Goal: Submit feedback/report problem

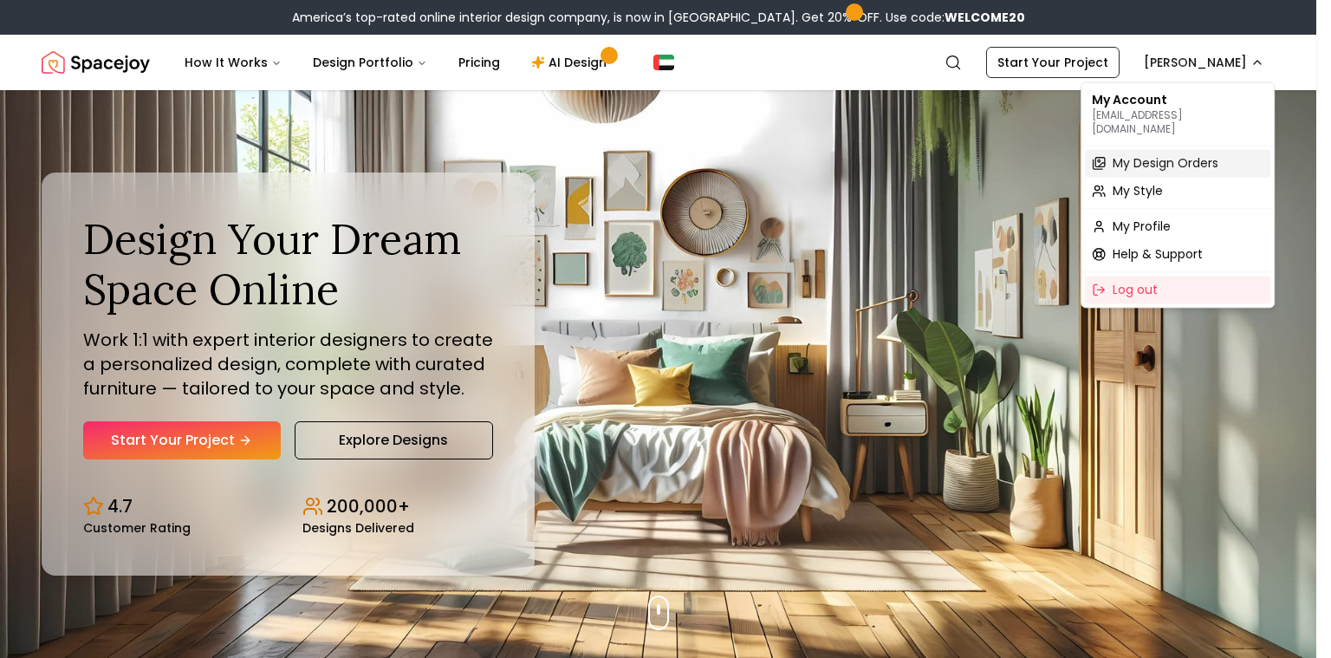
click at [1164, 154] on span "My Design Orders" at bounding box center [1166, 162] width 106 height 17
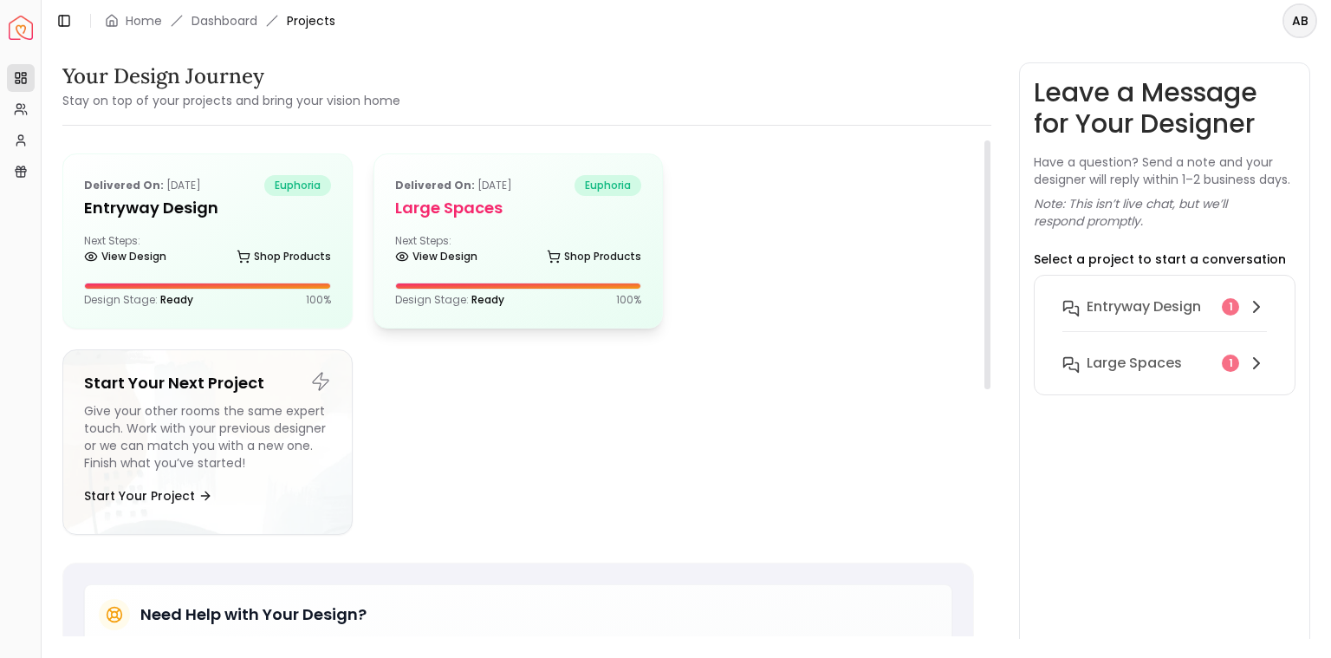
click at [534, 220] on h5 "Large Spaces" at bounding box center [518, 208] width 247 height 24
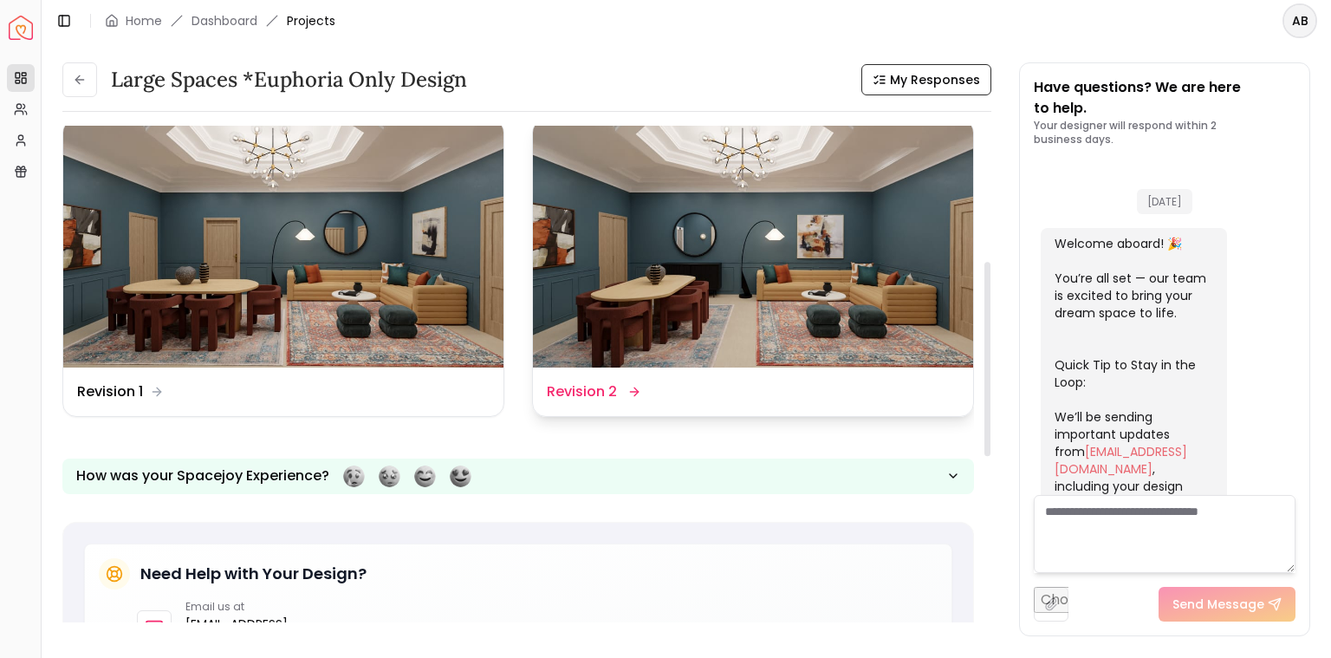
scroll to position [6967, 0]
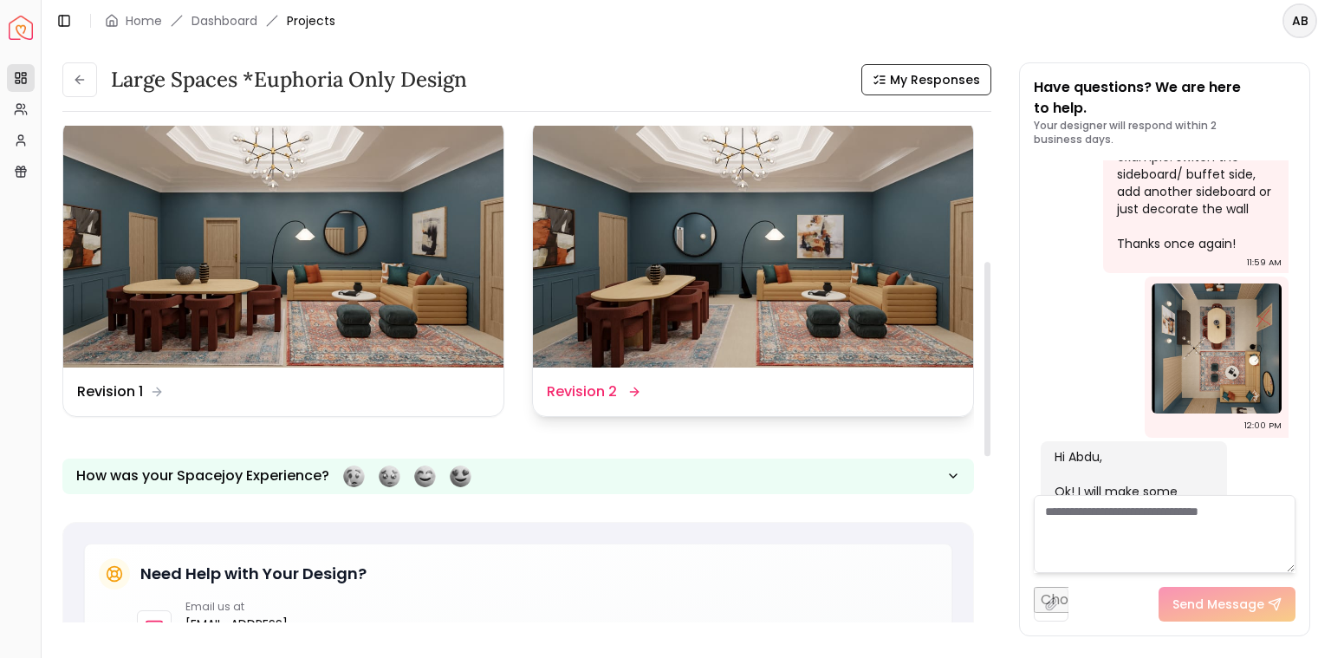
click at [594, 402] on dd "Revision 2" at bounding box center [582, 391] width 70 height 21
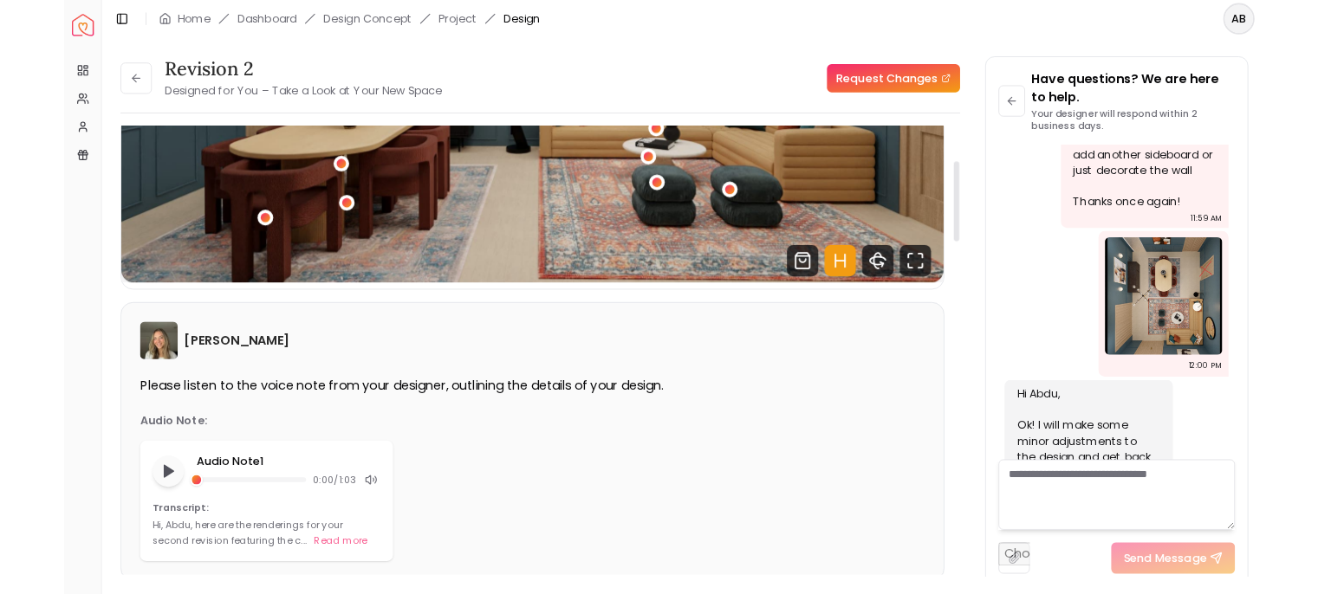
scroll to position [87, 0]
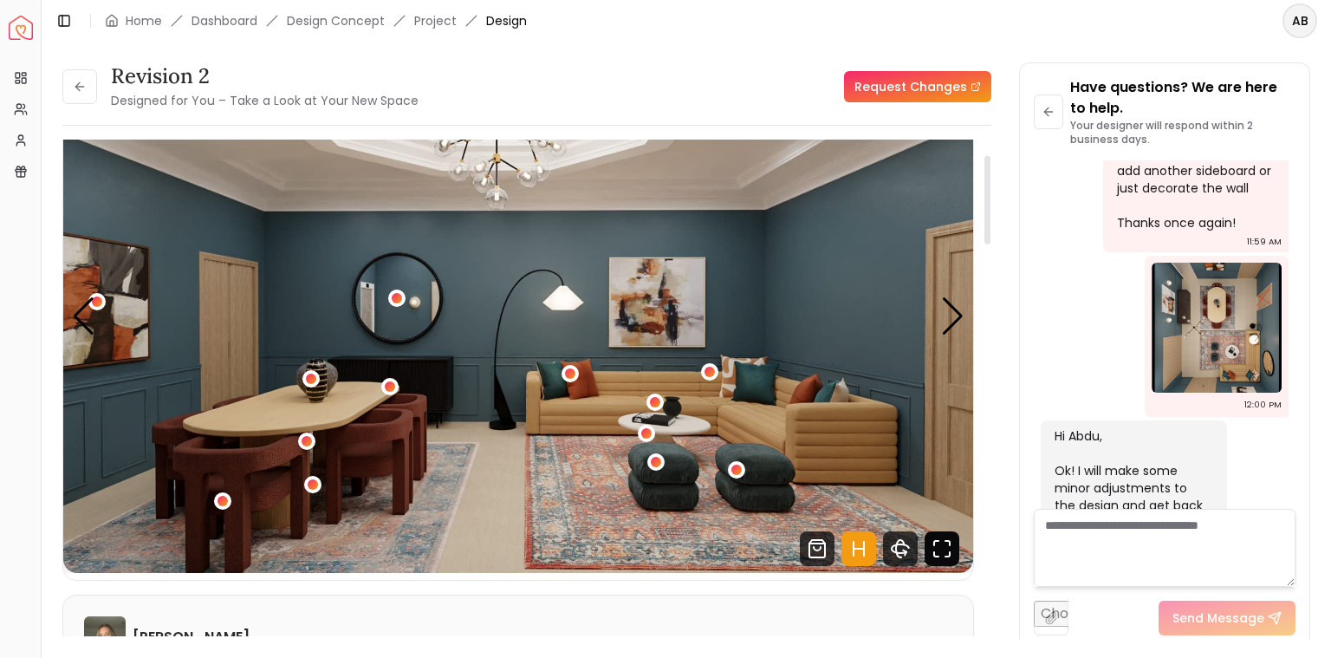
click at [940, 554] on icon "Fullscreen" at bounding box center [942, 548] width 35 height 35
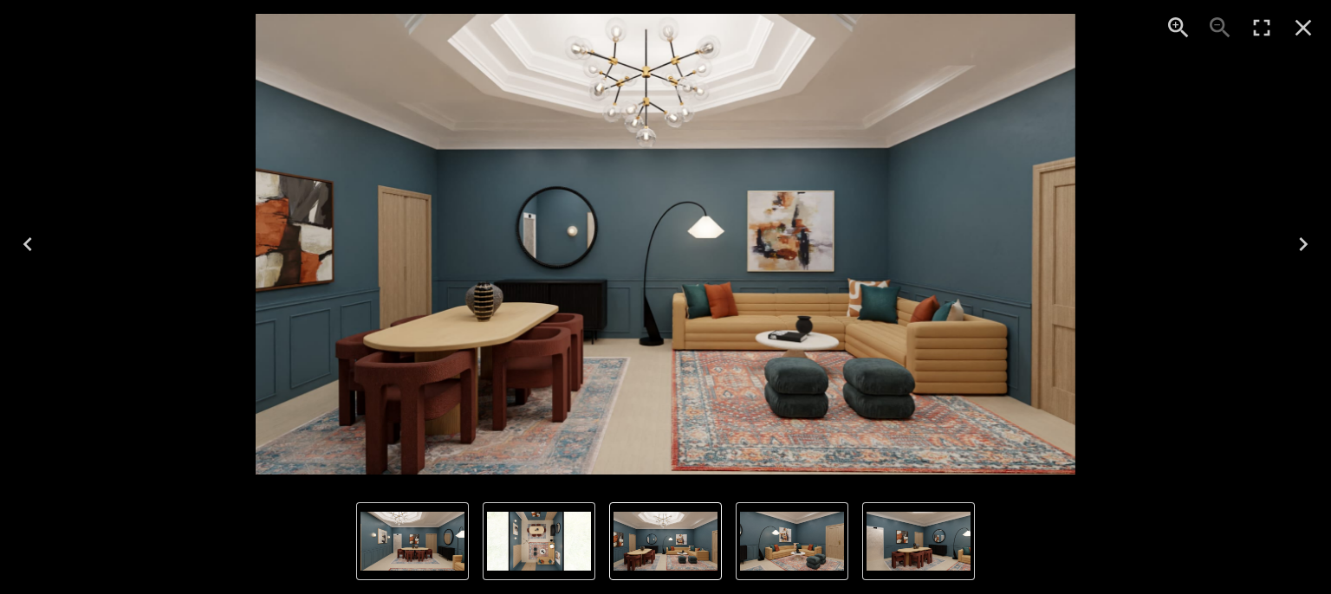
click at [1289, 247] on button "Next" at bounding box center [1303, 244] width 55 height 69
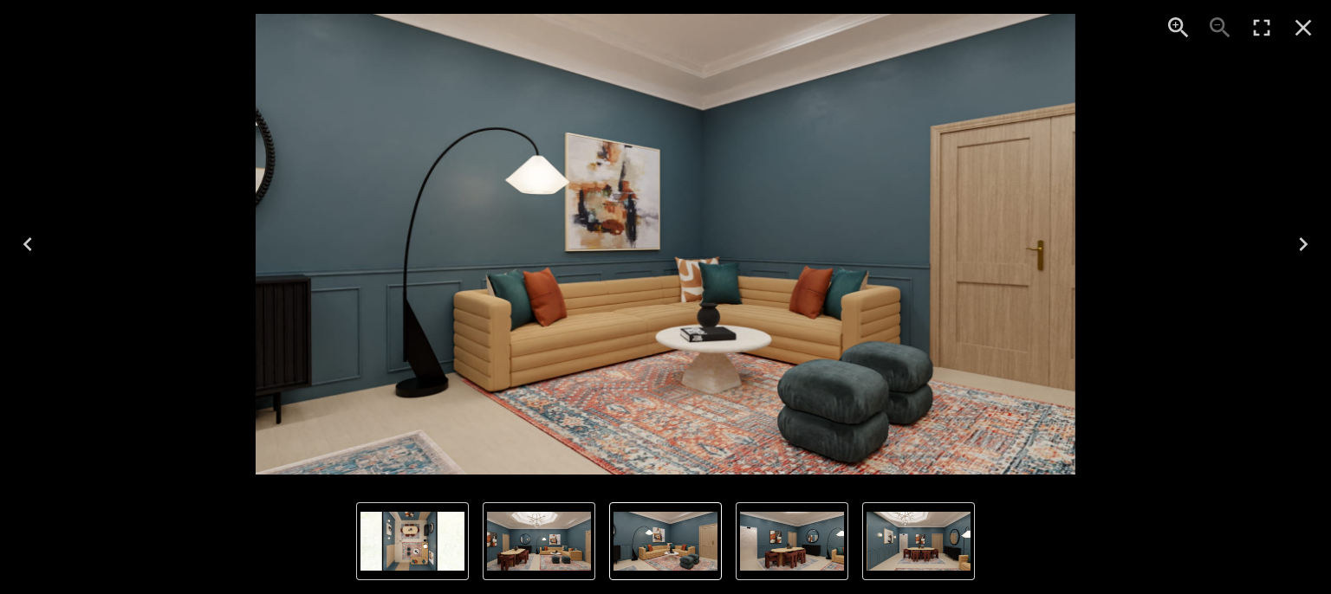
click at [1303, 241] on icon "Next" at bounding box center [1303, 244] width 9 height 14
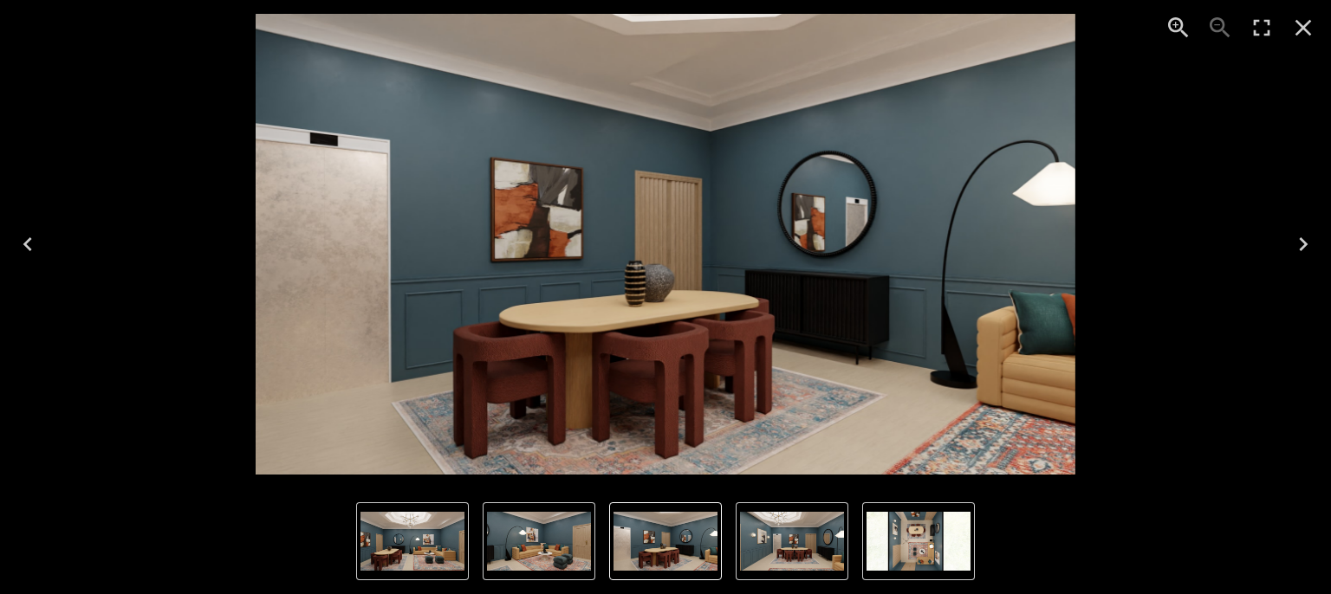
click at [1296, 247] on icon "Next" at bounding box center [1303, 245] width 28 height 28
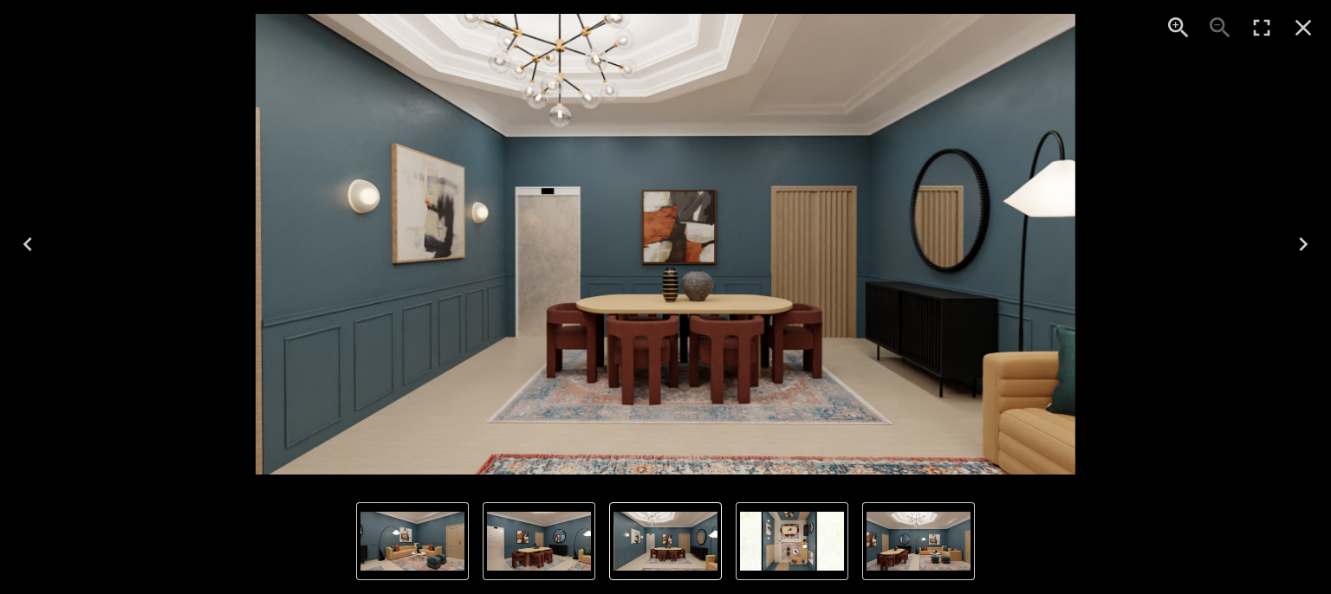
click at [1296, 238] on icon "Next" at bounding box center [1303, 245] width 28 height 28
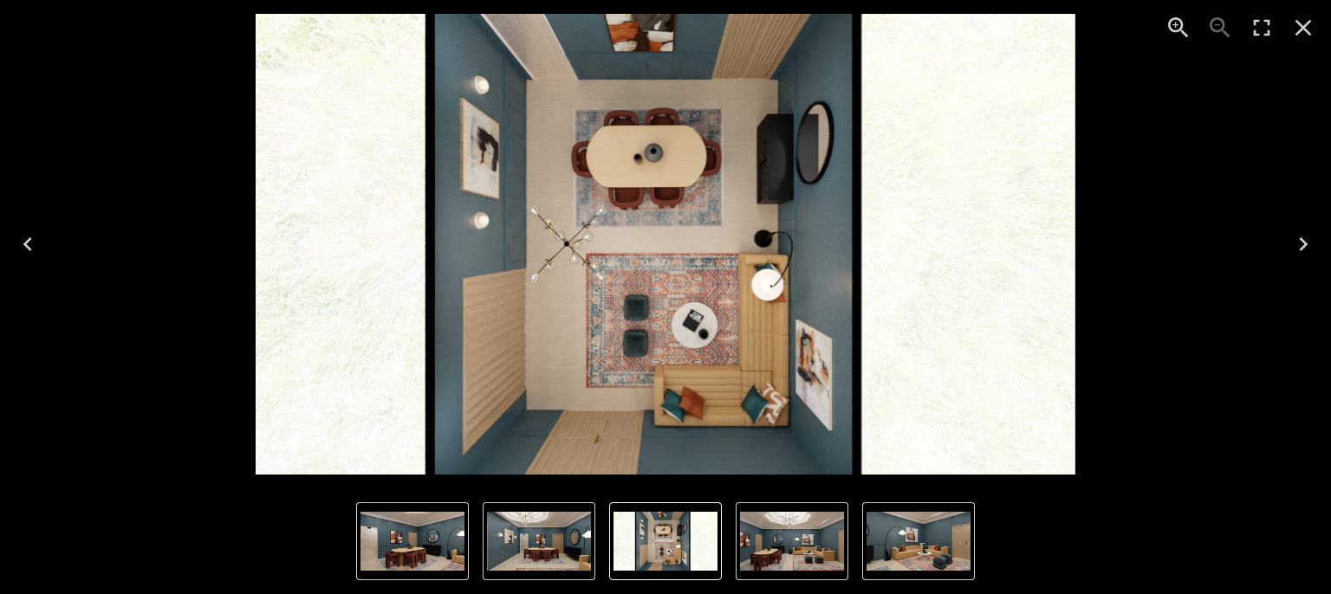
click at [1305, 250] on icon "Next" at bounding box center [1303, 245] width 28 height 28
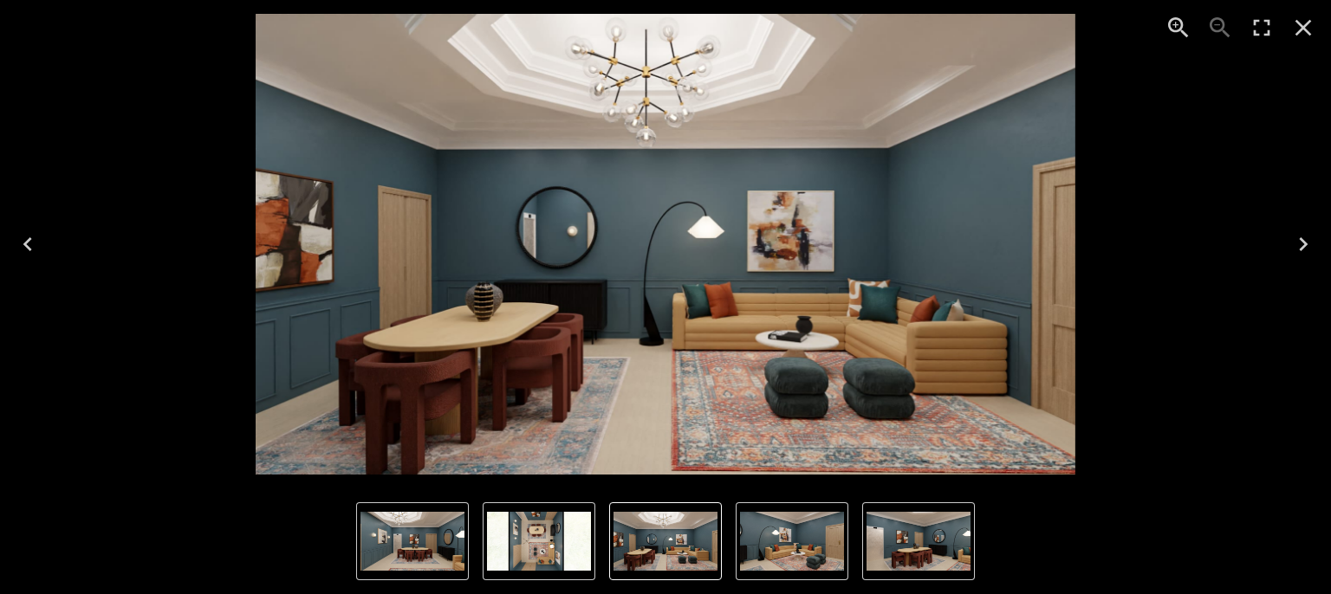
click at [1305, 250] on icon "Next" at bounding box center [1303, 245] width 28 height 28
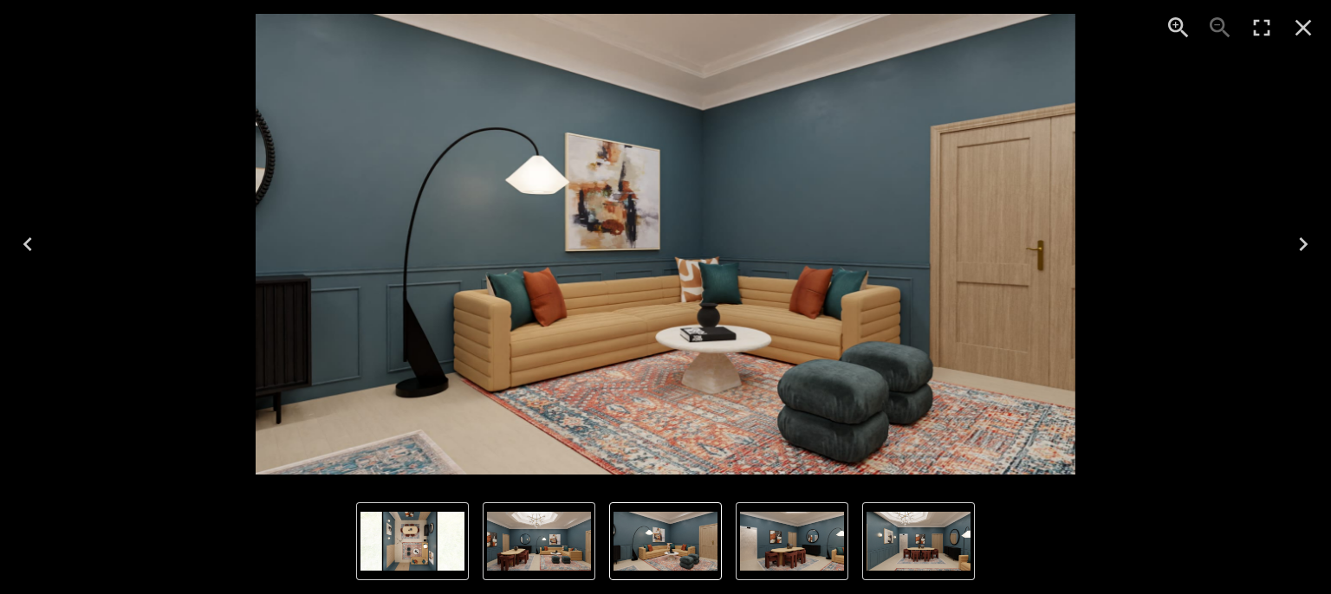
click at [1305, 250] on icon "Next" at bounding box center [1303, 245] width 28 height 28
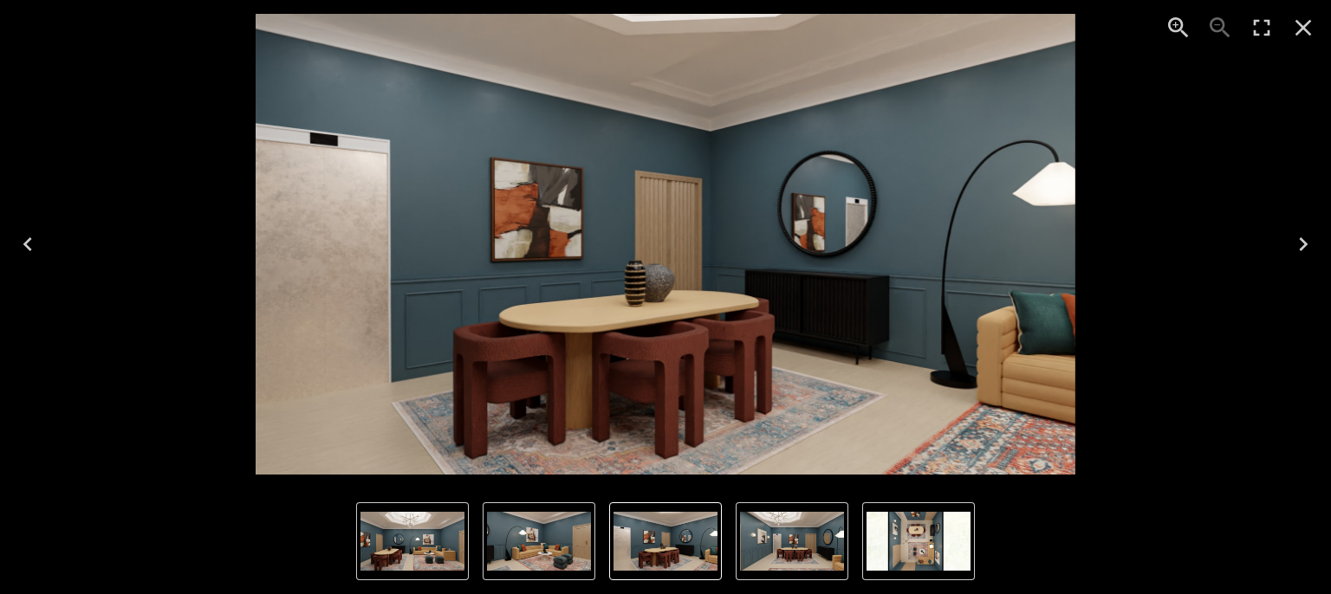
click at [1305, 250] on icon "Next" at bounding box center [1303, 245] width 28 height 28
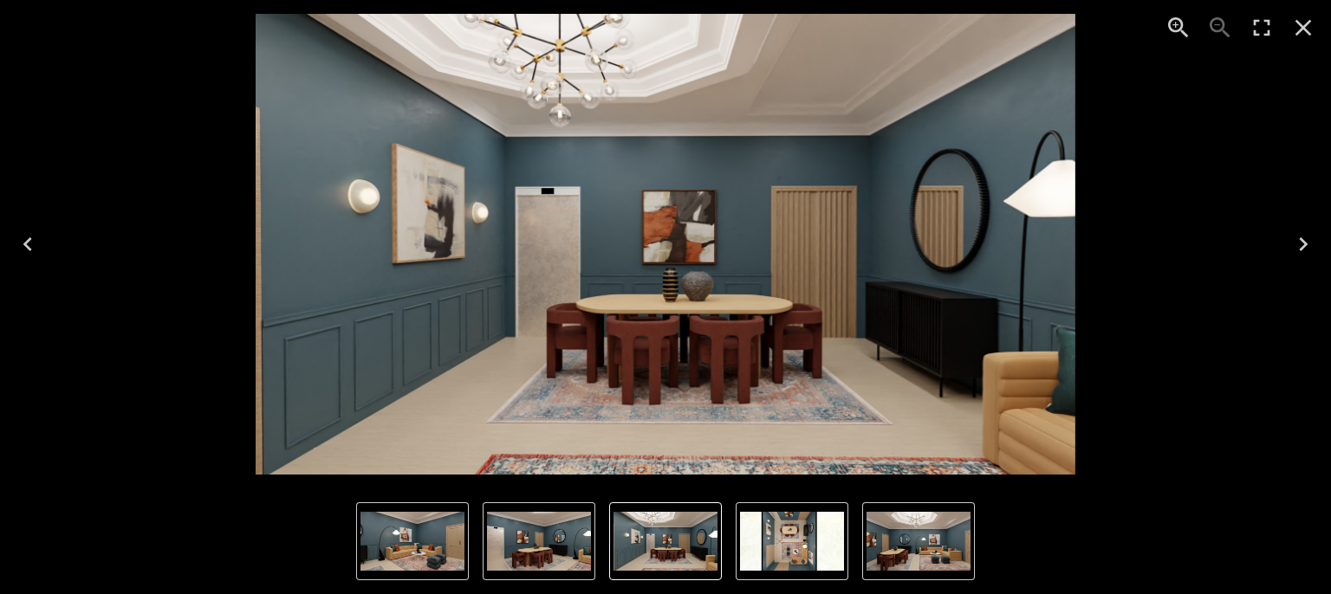
click at [1305, 250] on icon "Next" at bounding box center [1303, 245] width 28 height 28
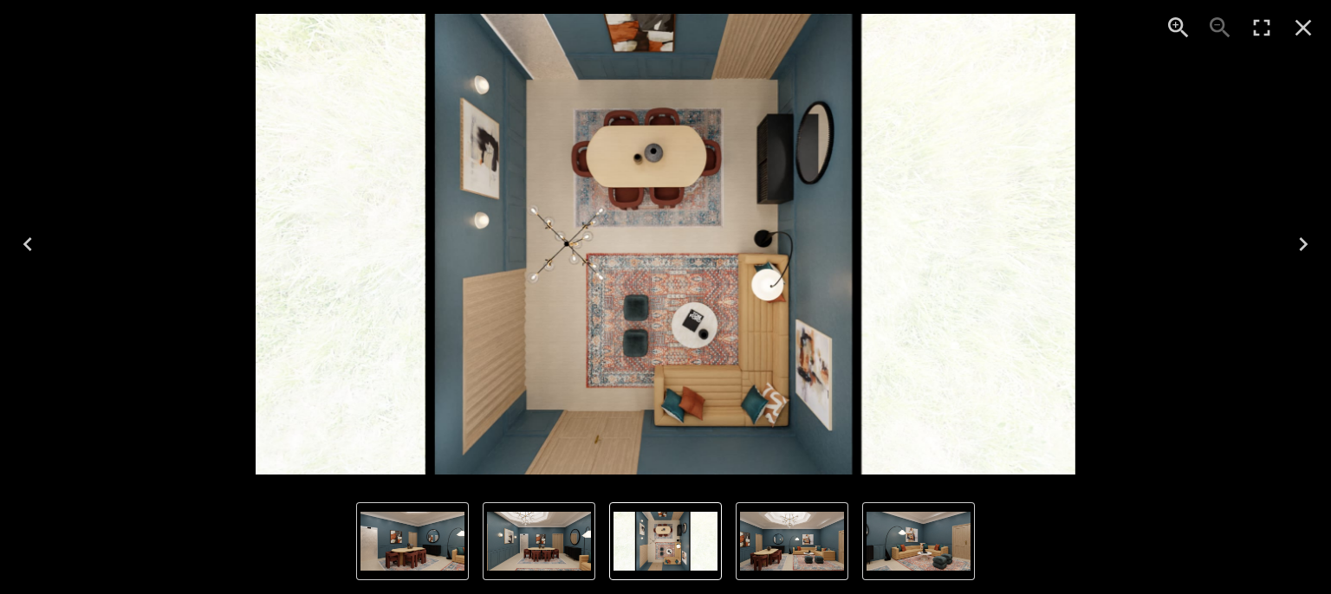
click at [1305, 250] on icon "Next" at bounding box center [1303, 245] width 28 height 28
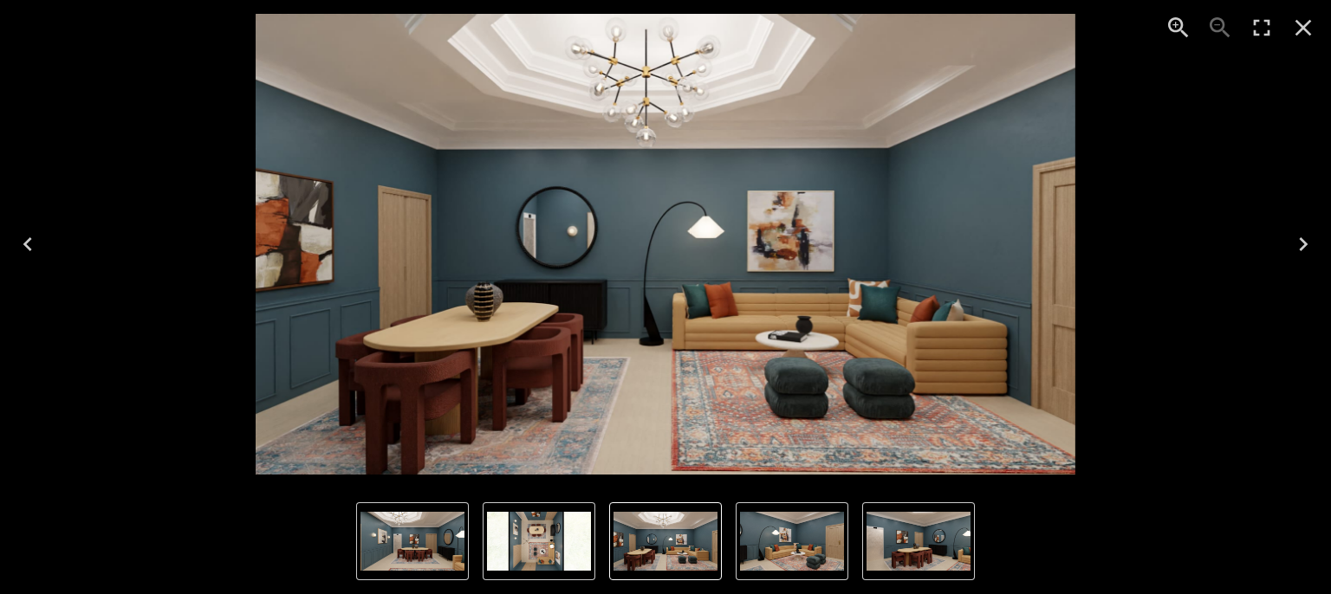
click at [1307, 35] on icon "Close" at bounding box center [1303, 28] width 28 height 28
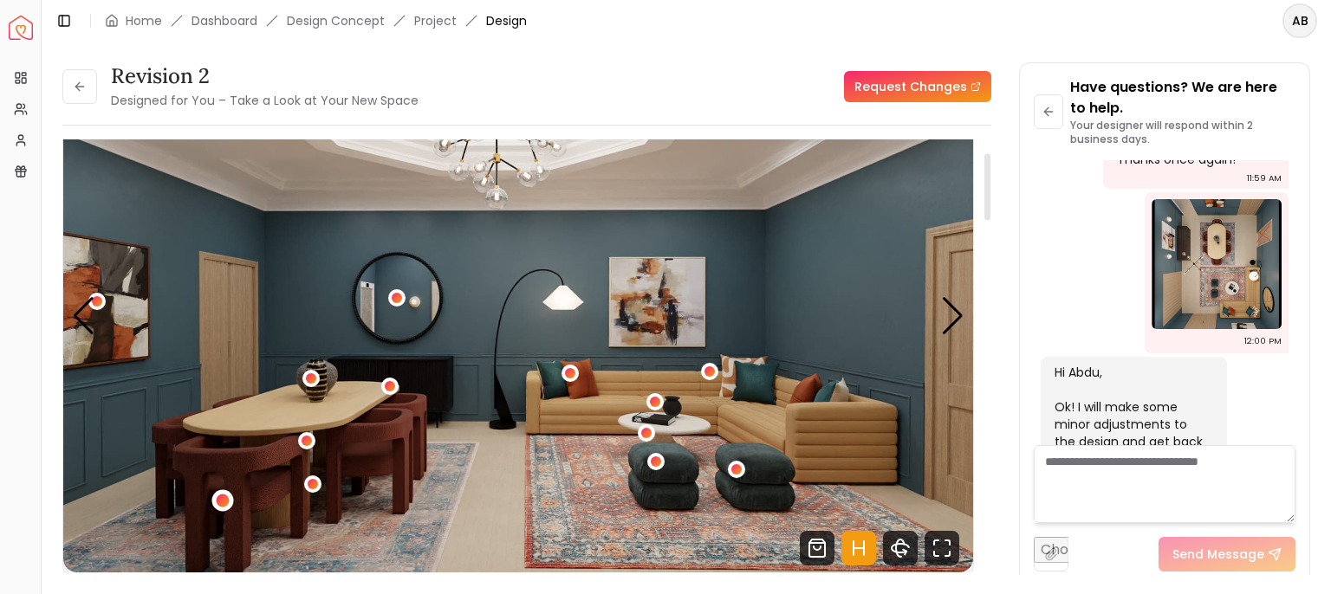
click at [225, 508] on div "1 / 5" at bounding box center [222, 501] width 13 height 13
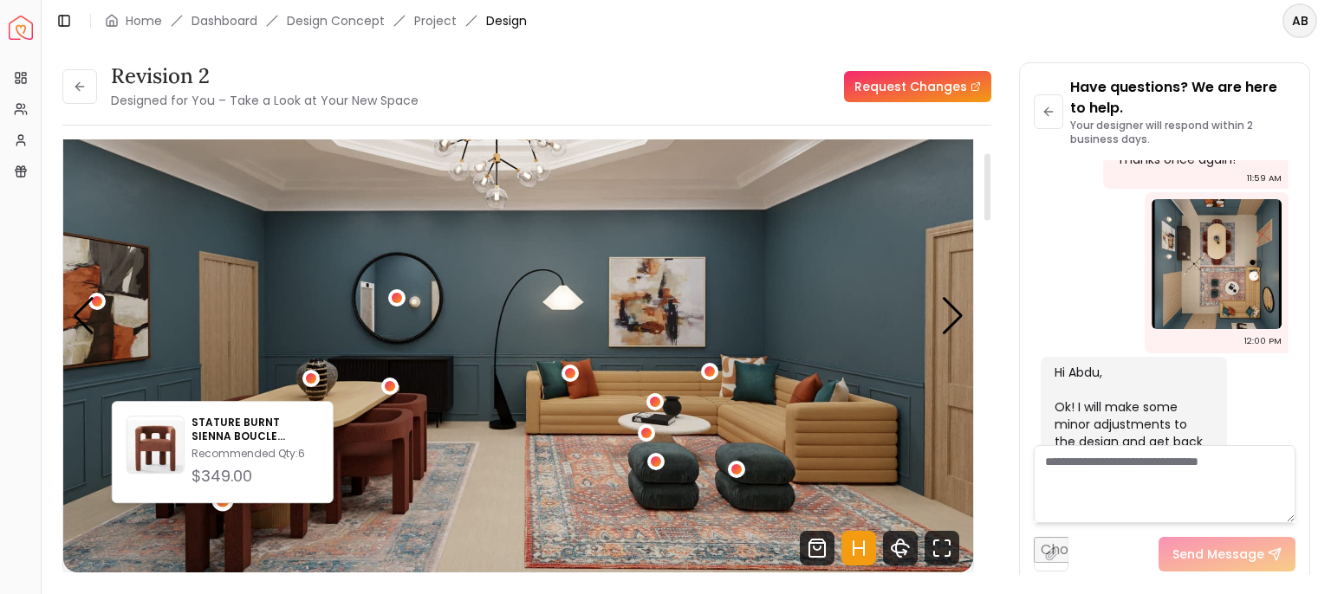
click at [278, 527] on img "1 / 5" at bounding box center [518, 317] width 910 height 512
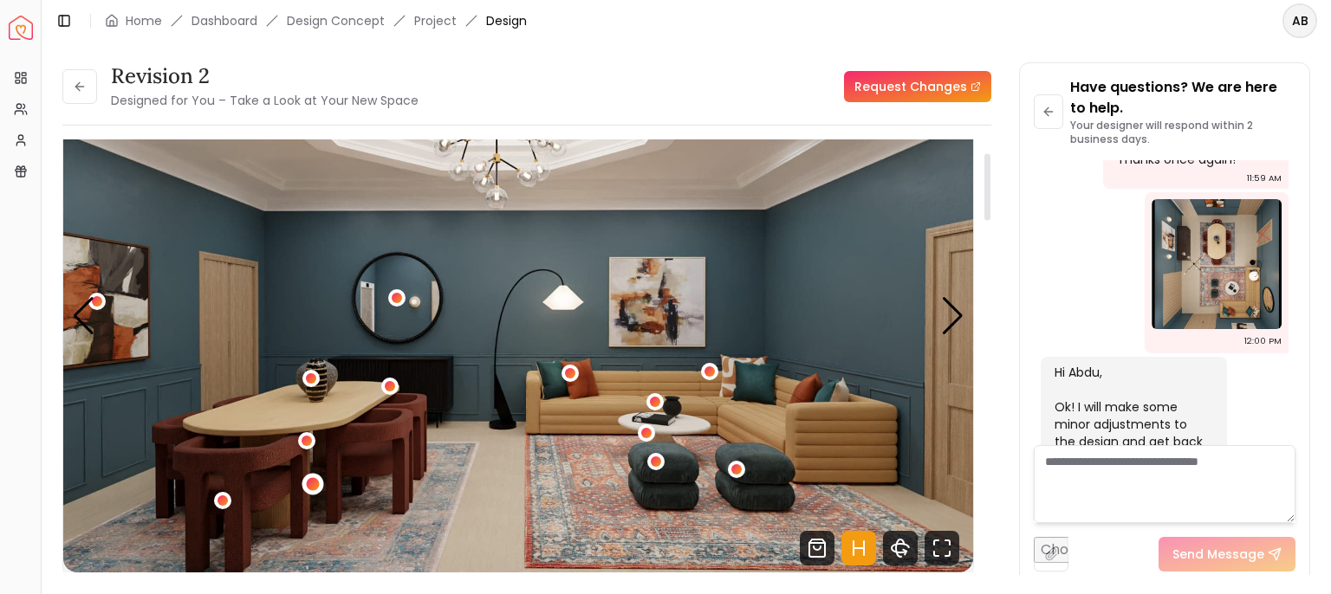
click at [308, 491] on div "1 / 5" at bounding box center [313, 484] width 13 height 13
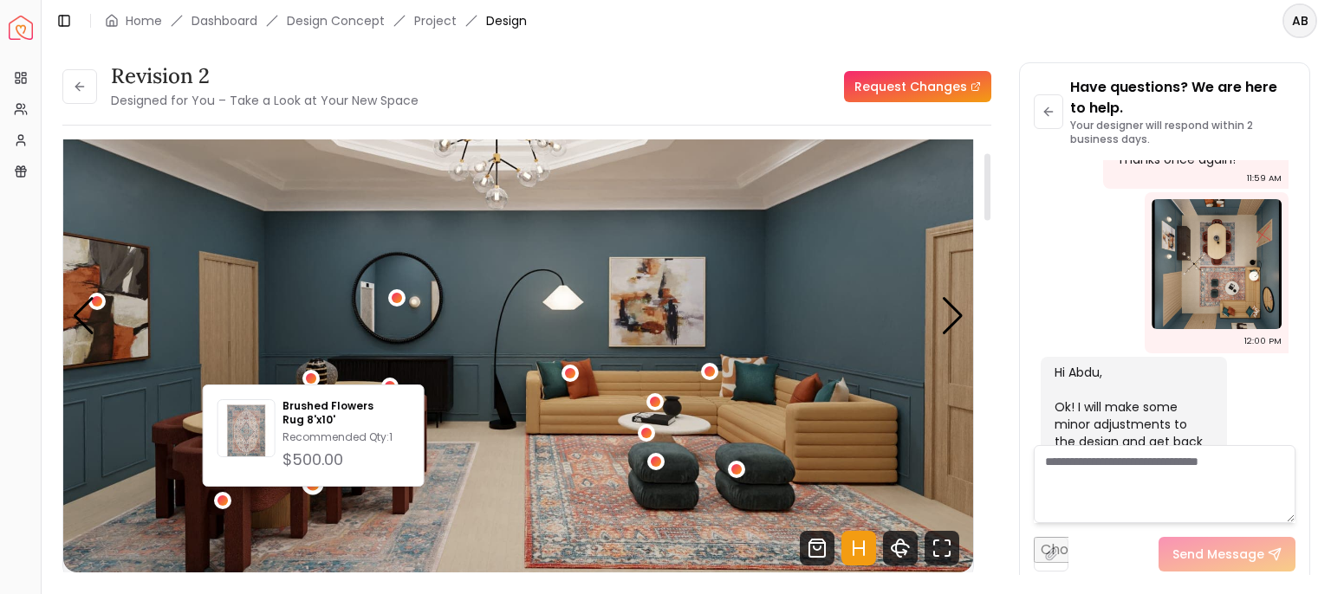
click at [328, 520] on img "1 / 5" at bounding box center [518, 317] width 910 height 512
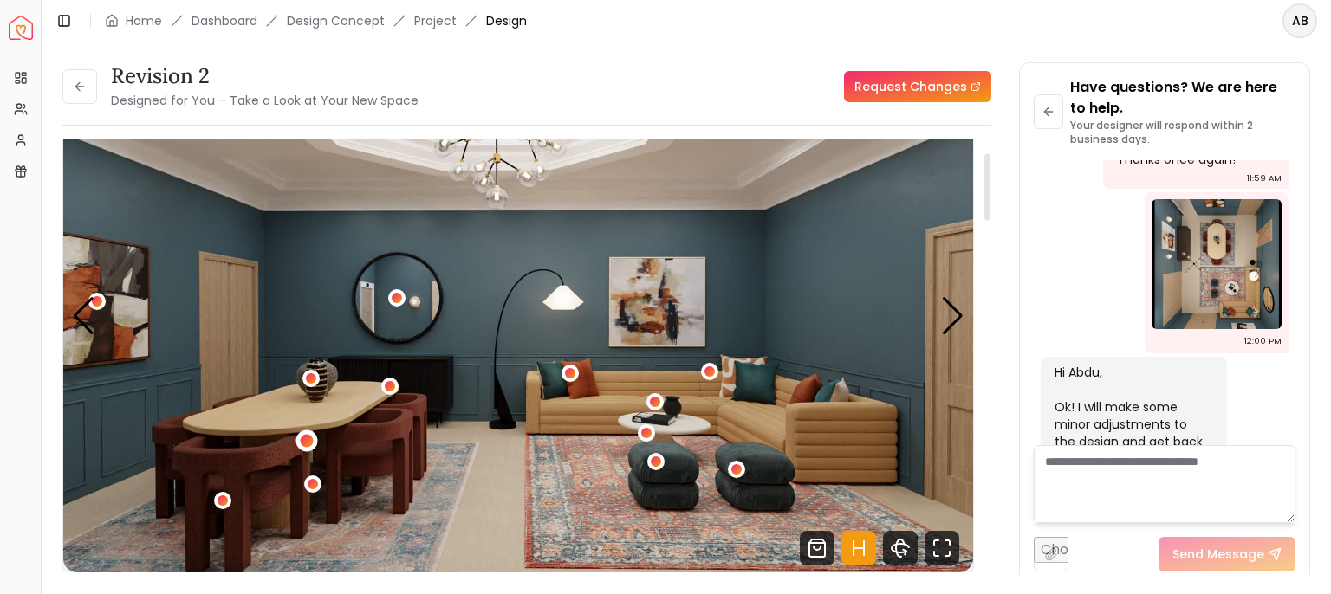
click at [305, 452] on div "1 / 5" at bounding box center [307, 442] width 22 height 22
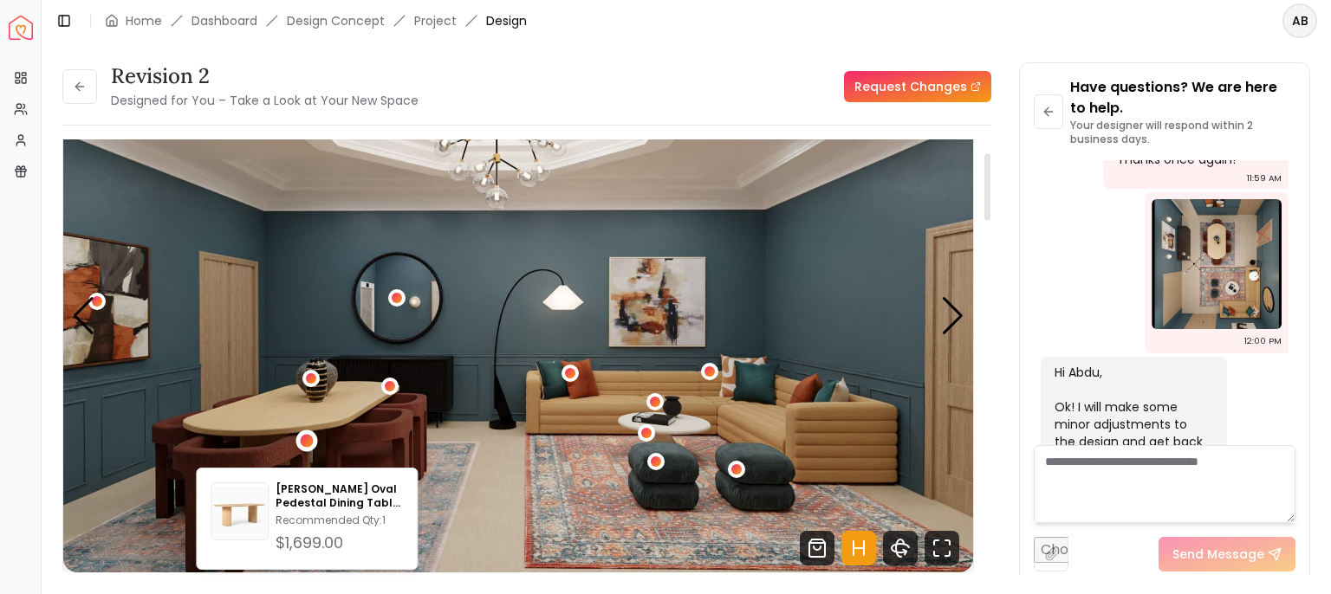
click at [360, 445] on img "1 / 5" at bounding box center [518, 317] width 910 height 512
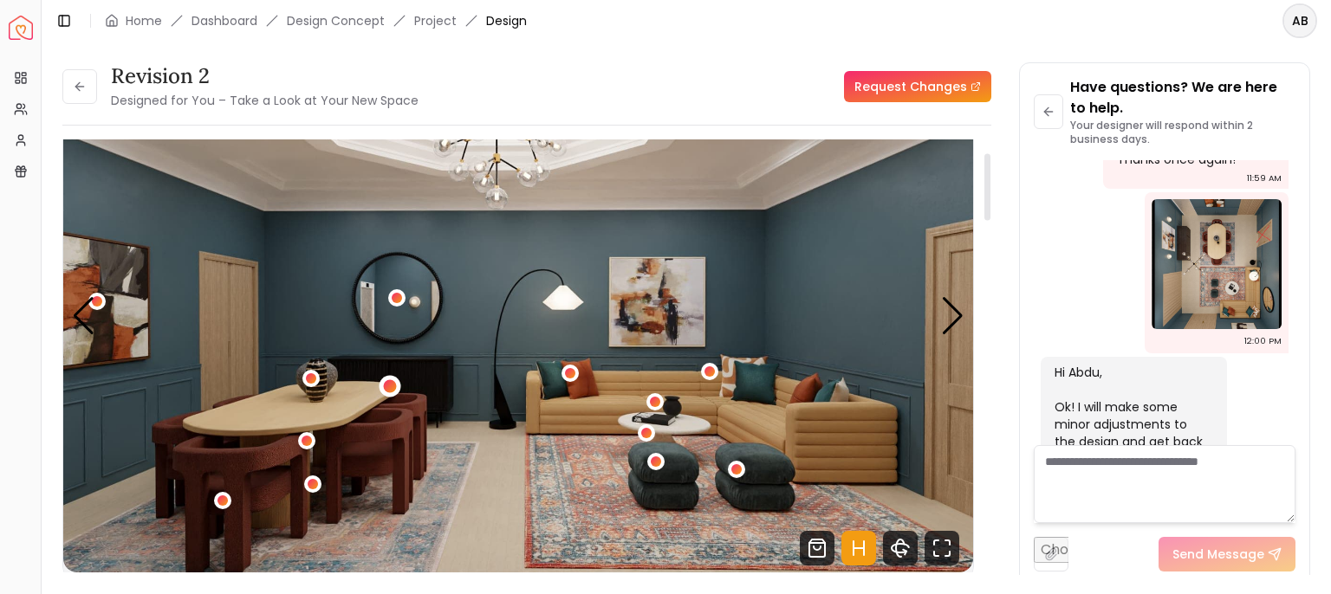
click at [391, 393] on div "1 / 5" at bounding box center [390, 386] width 13 height 13
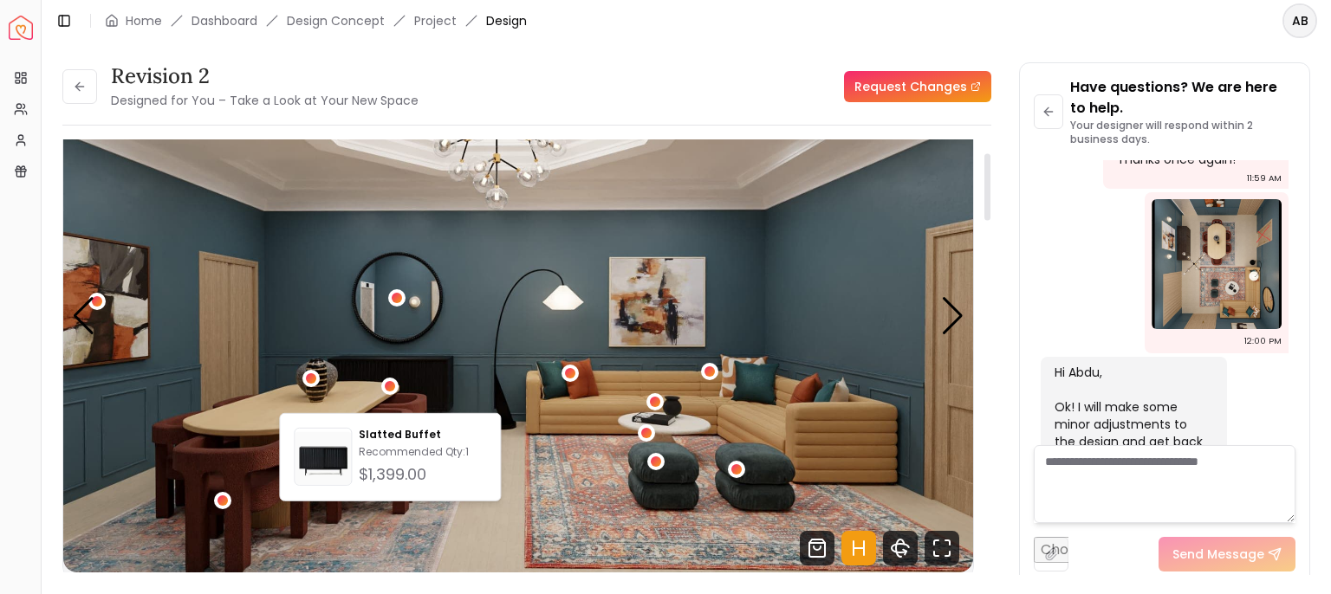
click at [370, 384] on img "1 / 5" at bounding box center [518, 317] width 910 height 512
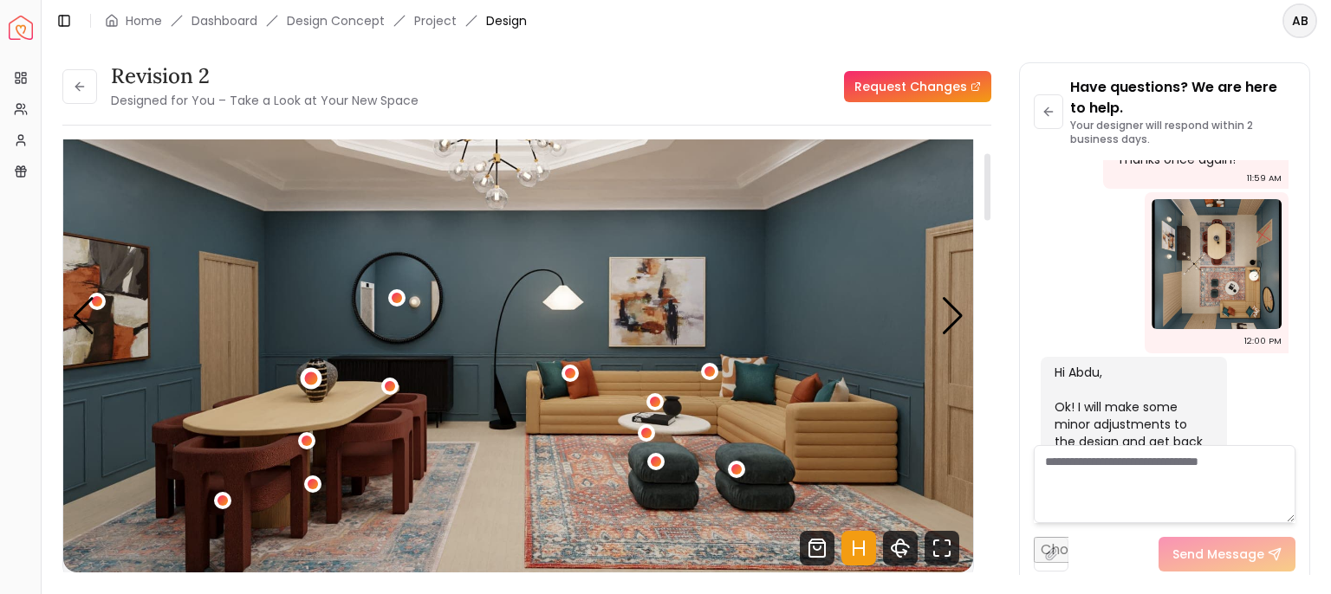
click at [312, 385] on div "1 / 5" at bounding box center [311, 378] width 13 height 13
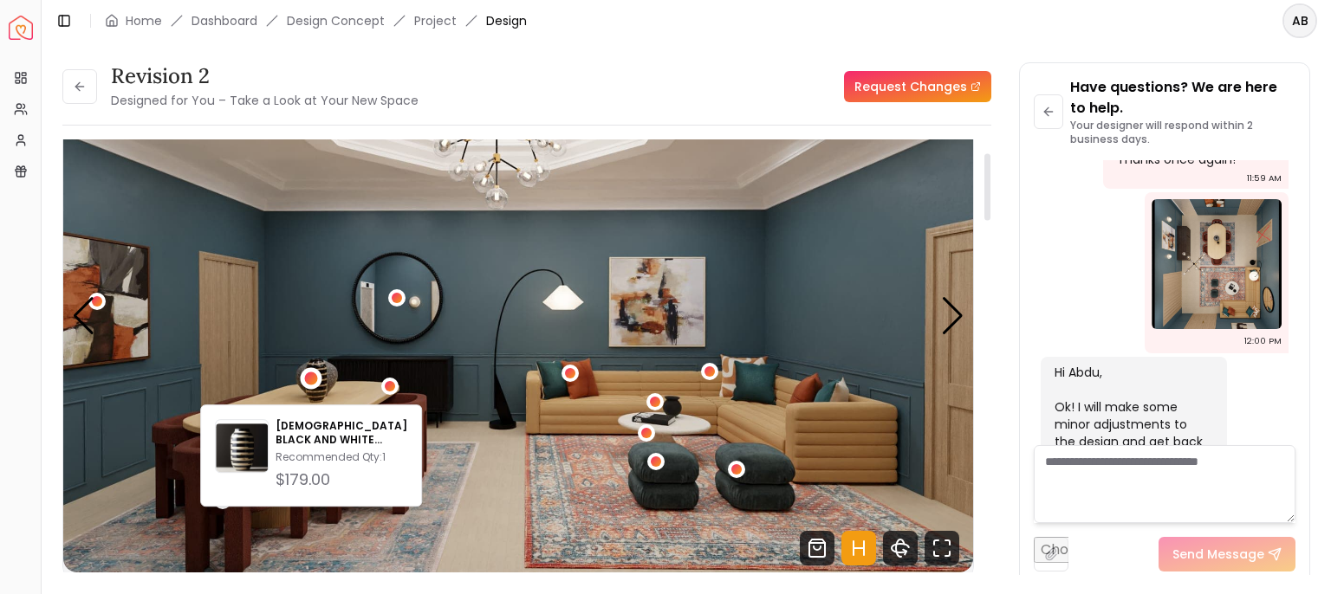
click at [403, 342] on img "1 / 5" at bounding box center [518, 317] width 910 height 512
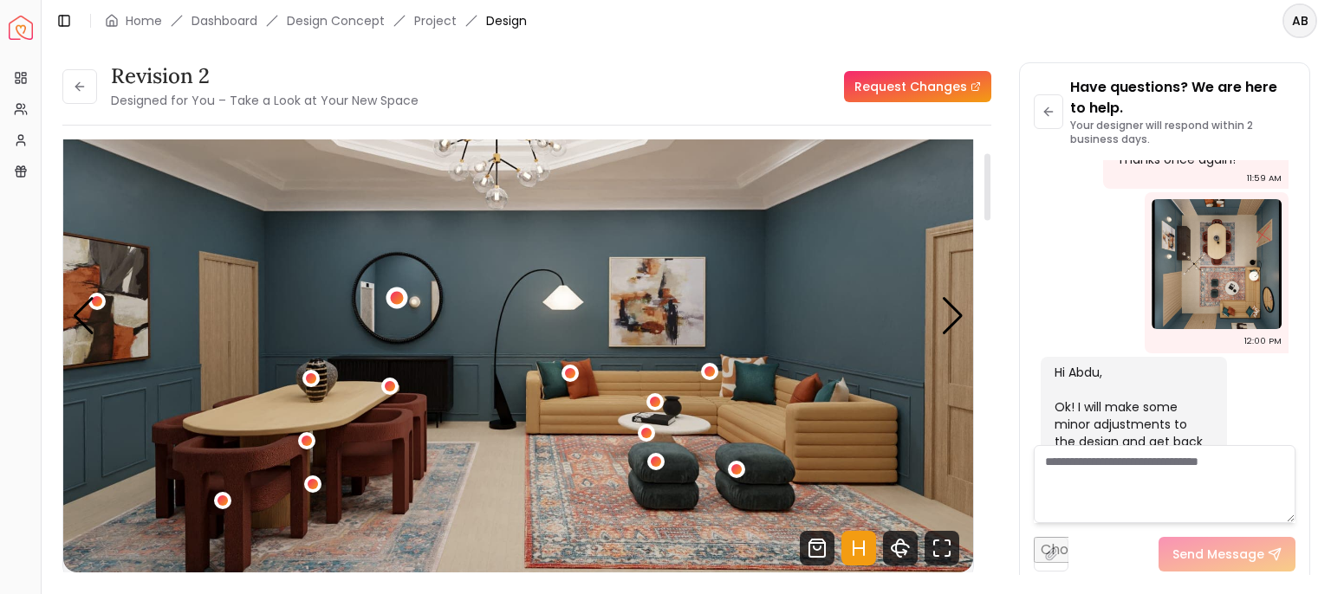
click at [401, 305] on div "1 / 5" at bounding box center [396, 298] width 13 height 13
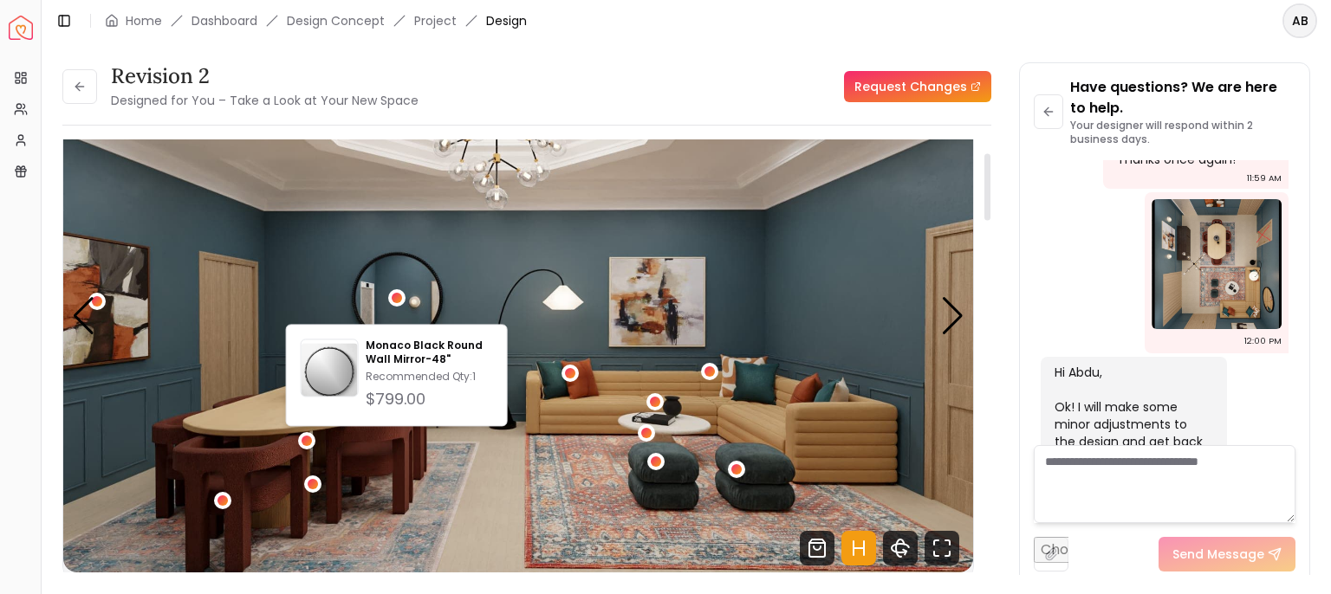
click at [461, 286] on img "1 / 5" at bounding box center [518, 317] width 910 height 512
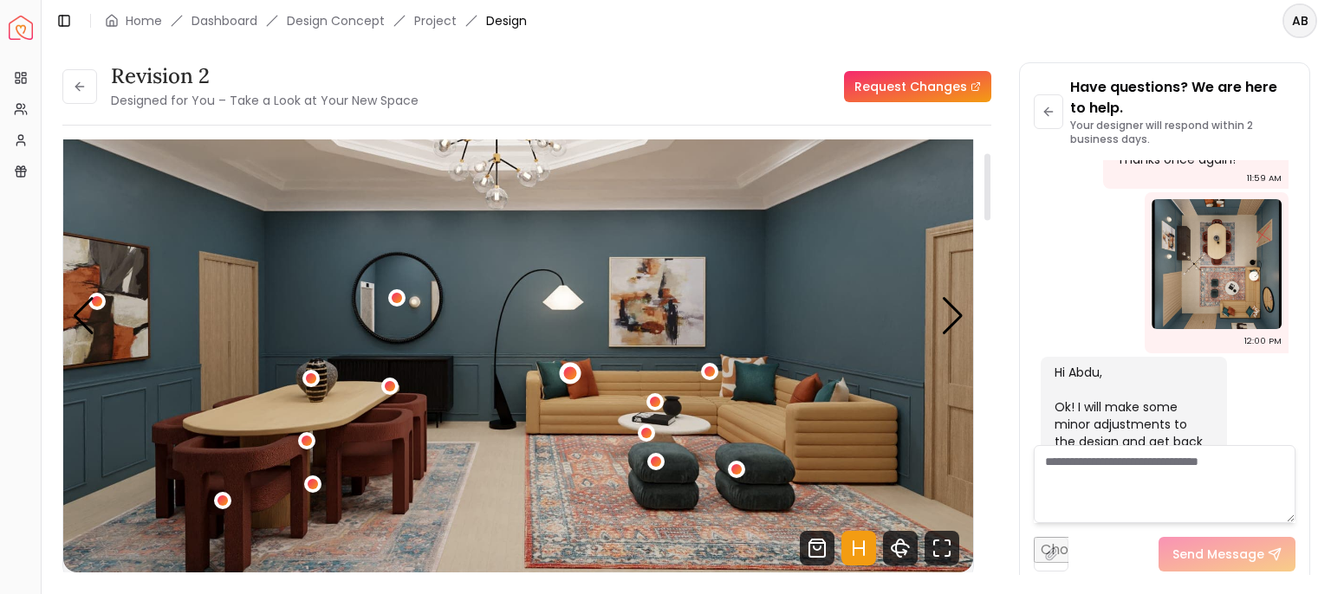
click at [568, 385] on div "1 / 5" at bounding box center [570, 374] width 22 height 22
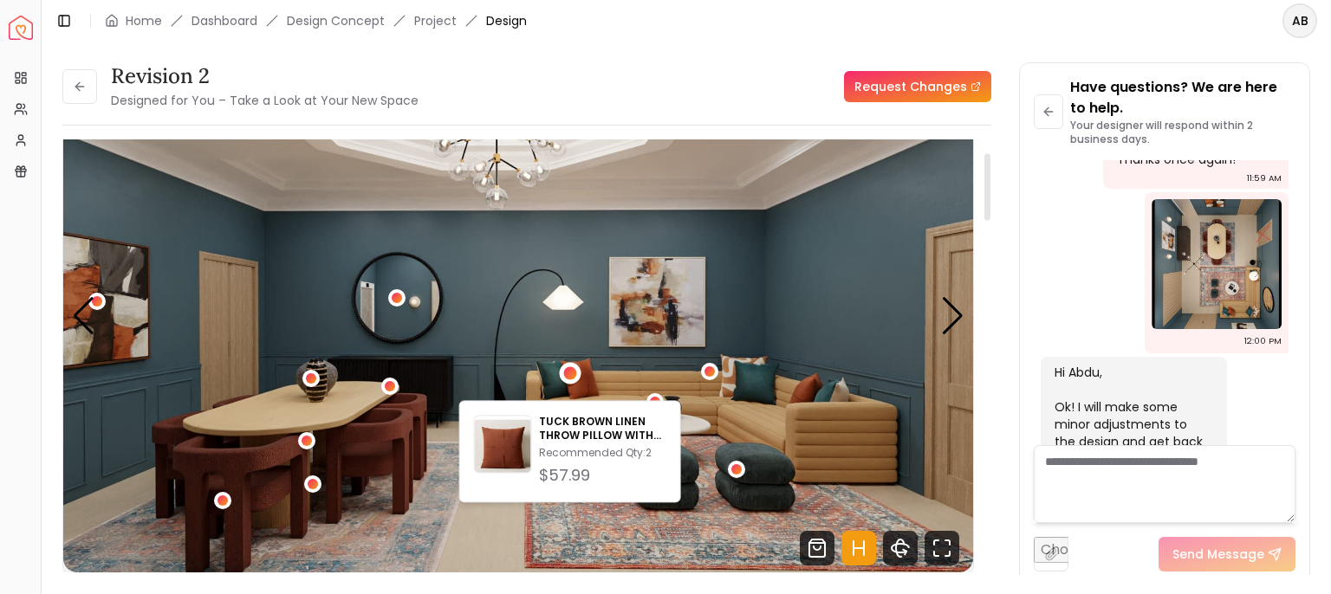
click at [661, 357] on img "1 / 5" at bounding box center [518, 317] width 910 height 512
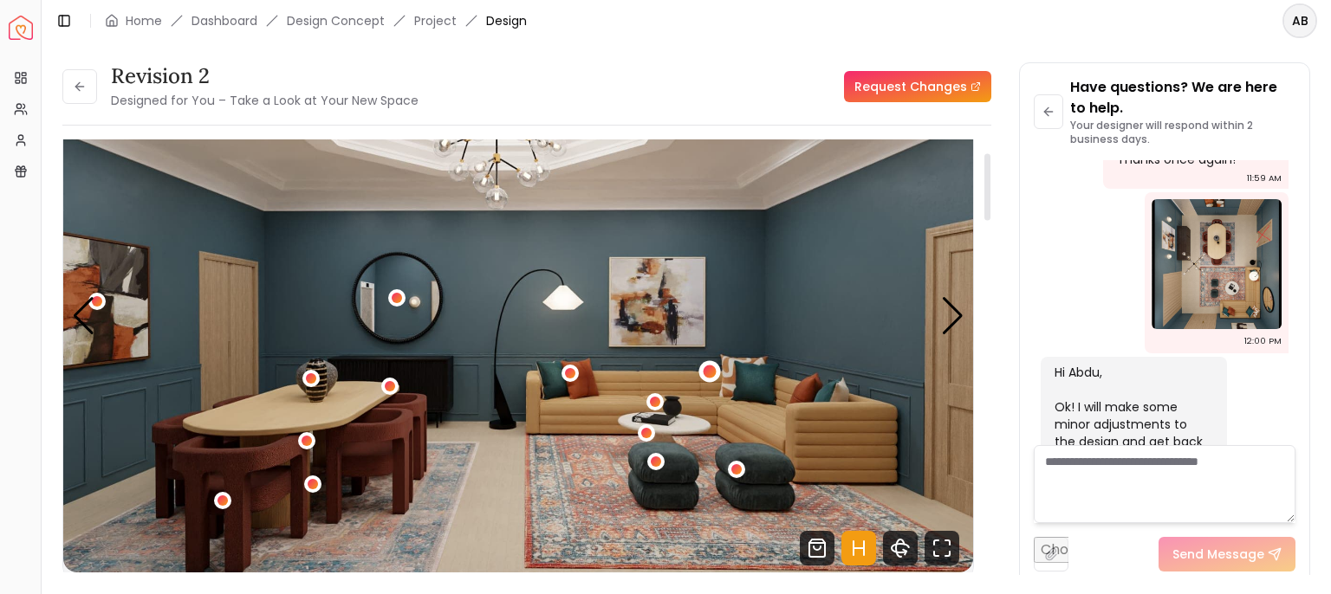
click at [710, 378] on div "1 / 5" at bounding box center [709, 371] width 13 height 13
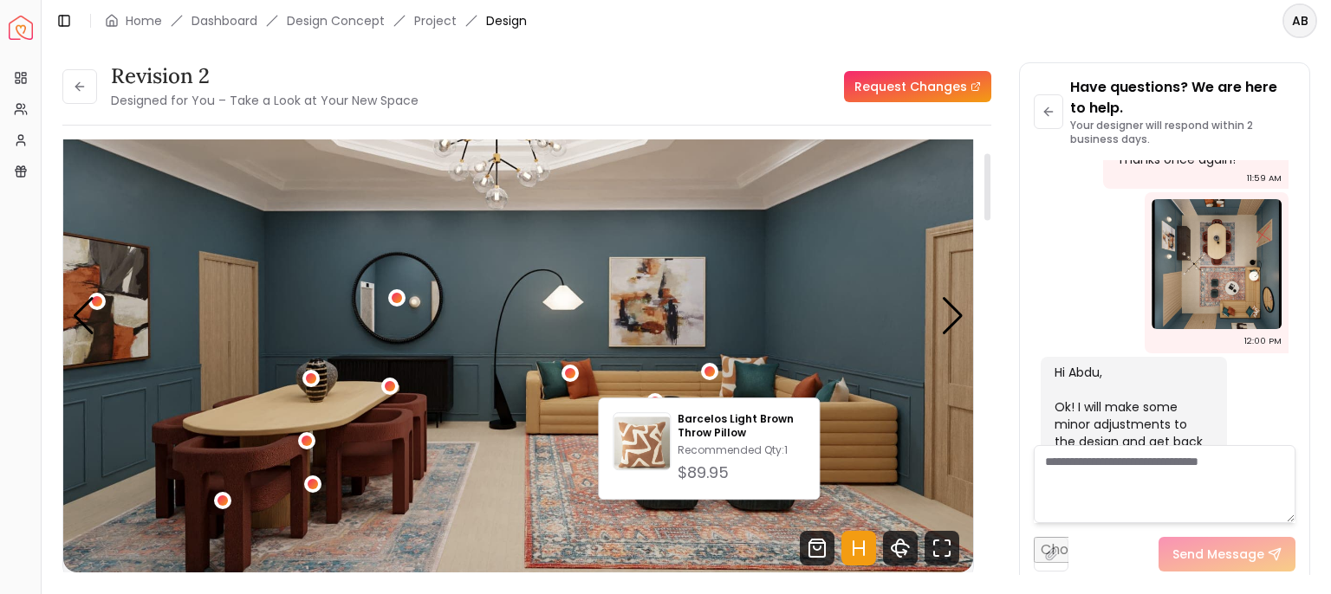
click at [780, 374] on img "1 / 5" at bounding box center [518, 317] width 910 height 512
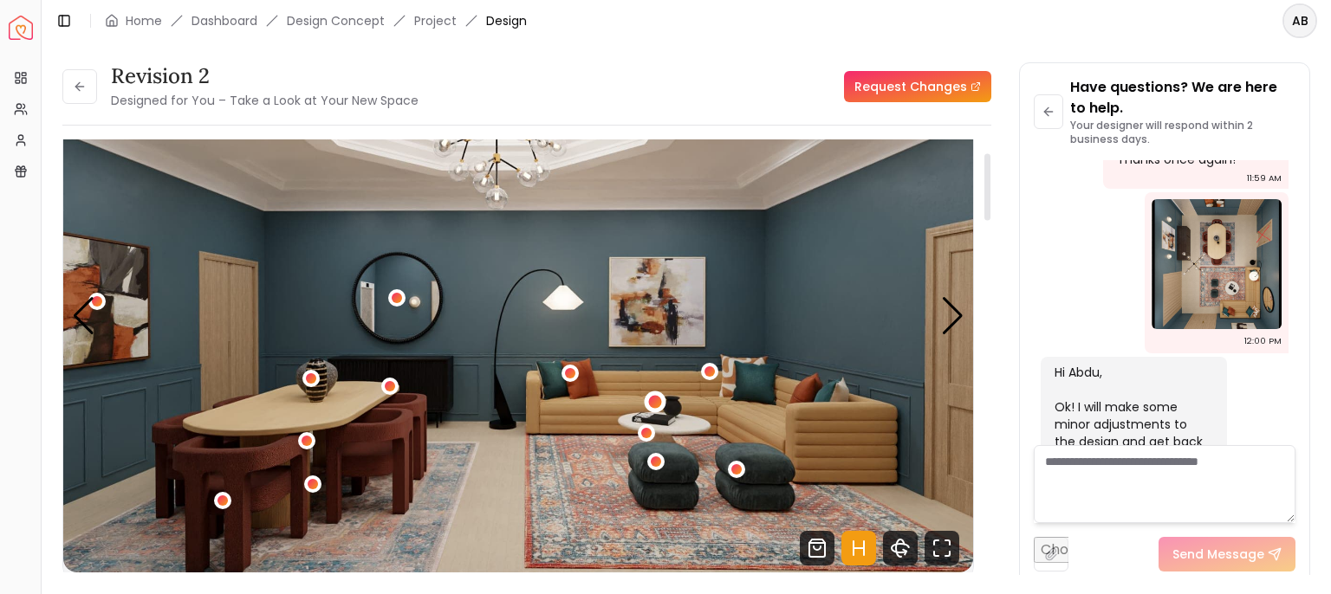
click at [648, 409] on div "1 / 5" at bounding box center [654, 402] width 13 height 13
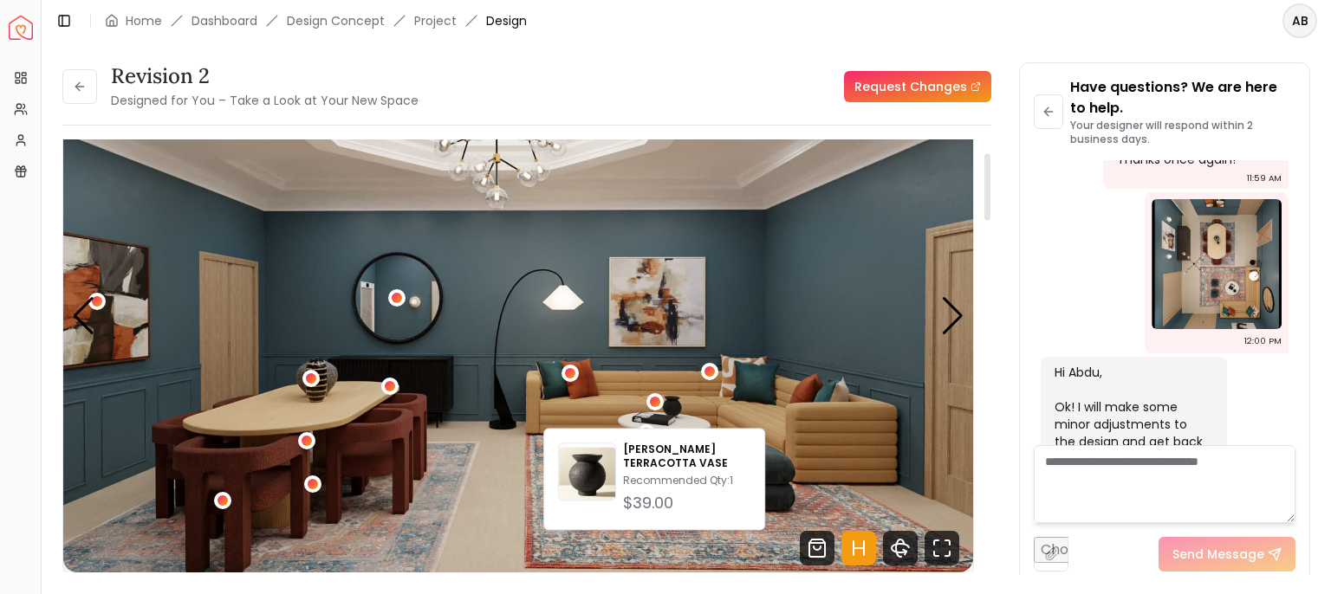
click at [721, 399] on img "1 / 5" at bounding box center [518, 317] width 910 height 512
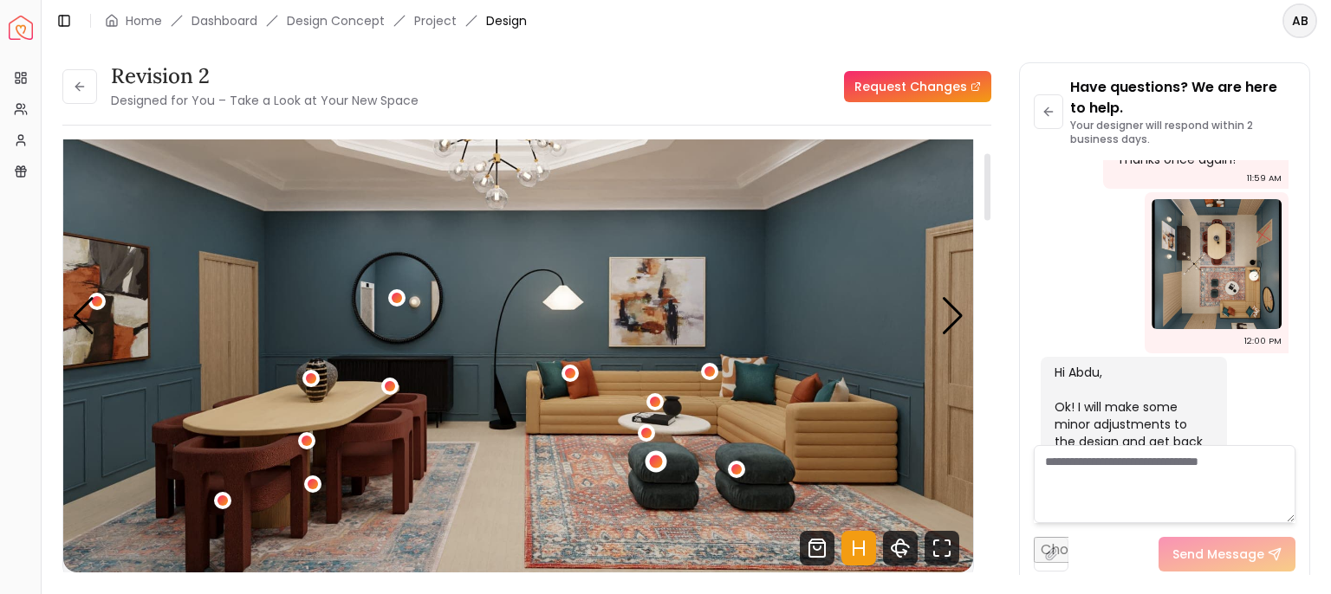
click at [653, 468] on div "1 / 5" at bounding box center [655, 461] width 13 height 13
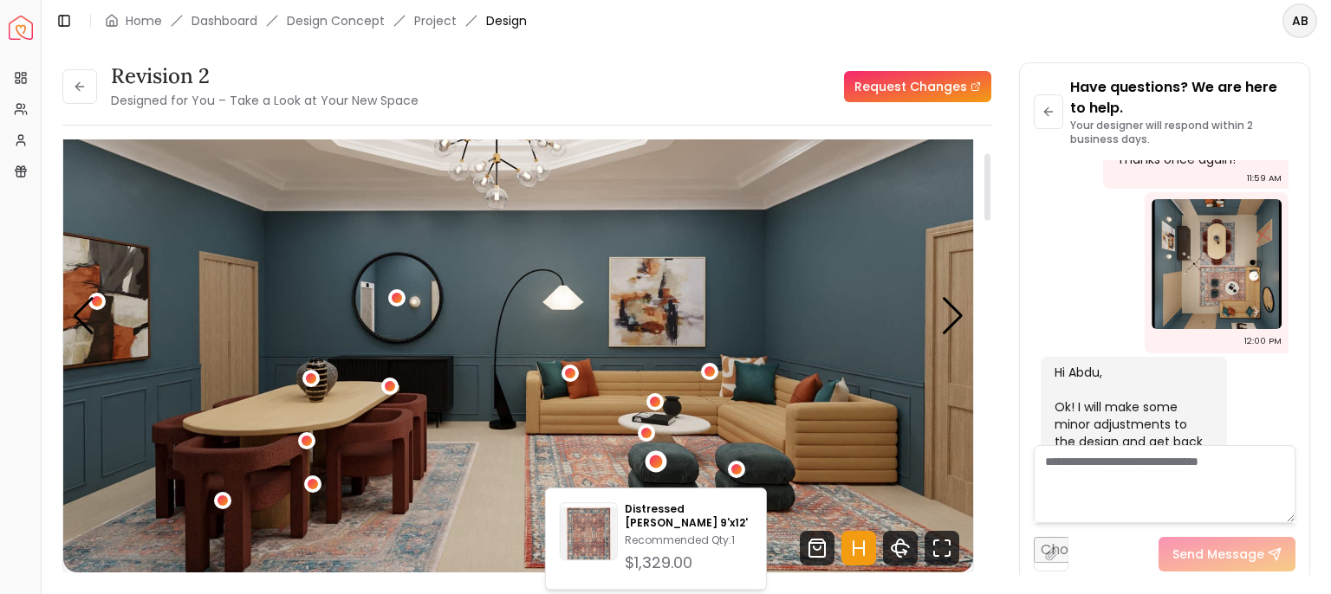
click at [758, 438] on img "1 / 5" at bounding box center [518, 317] width 910 height 512
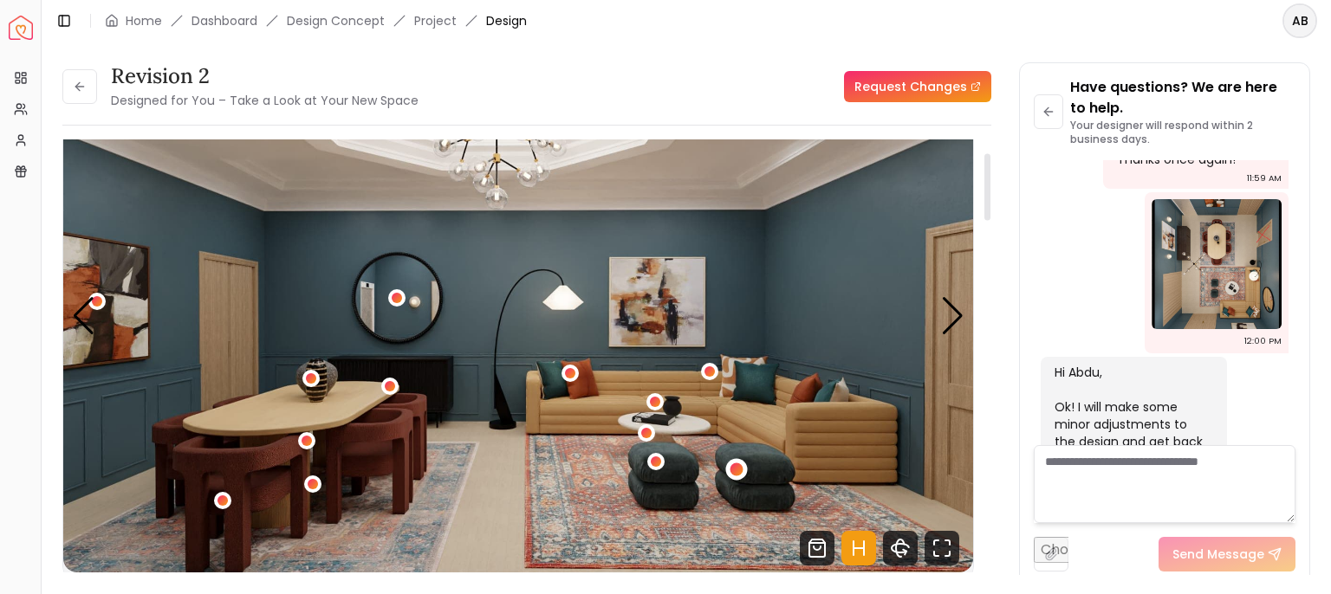
click at [732, 476] on div "1 / 5" at bounding box center [736, 469] width 13 height 13
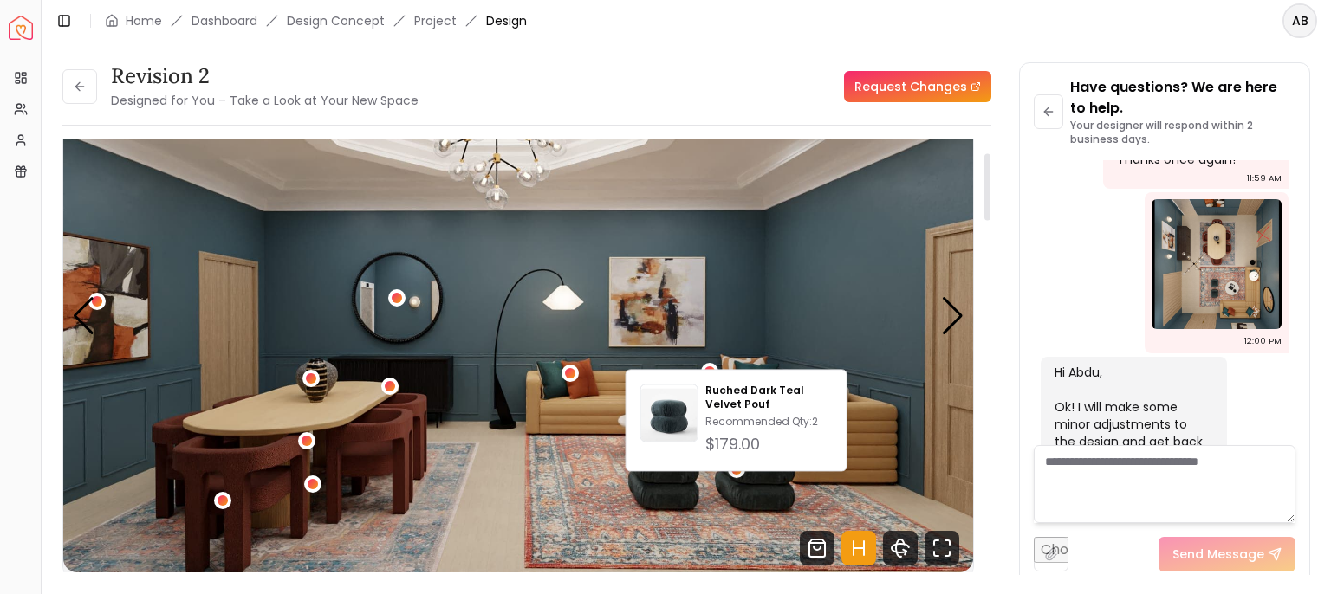
click at [711, 501] on img "1 / 5" at bounding box center [518, 317] width 910 height 512
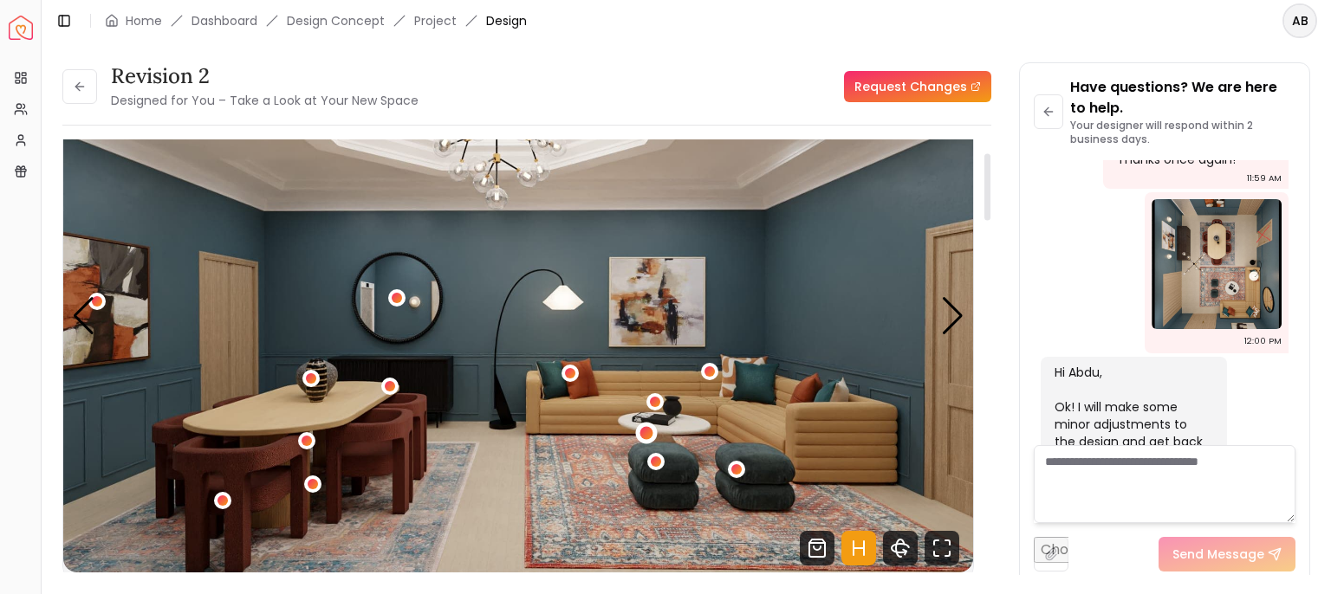
click at [652, 445] on div "1 / 5" at bounding box center [647, 434] width 22 height 22
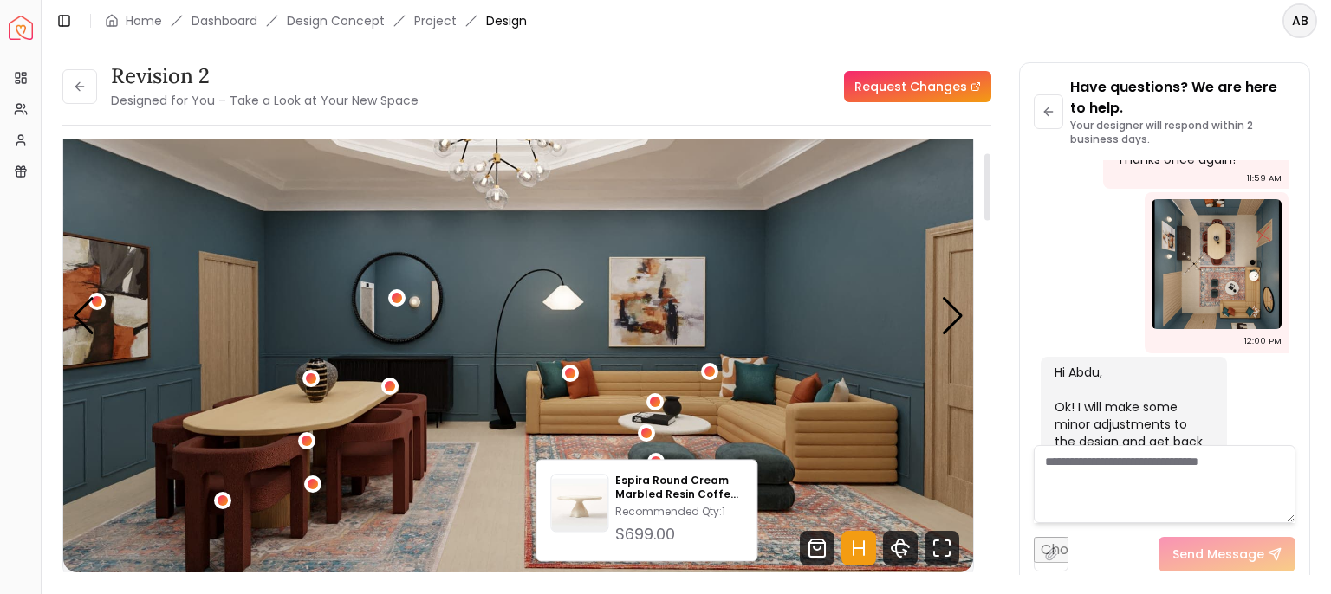
click at [728, 422] on img "1 / 5" at bounding box center [518, 317] width 910 height 512
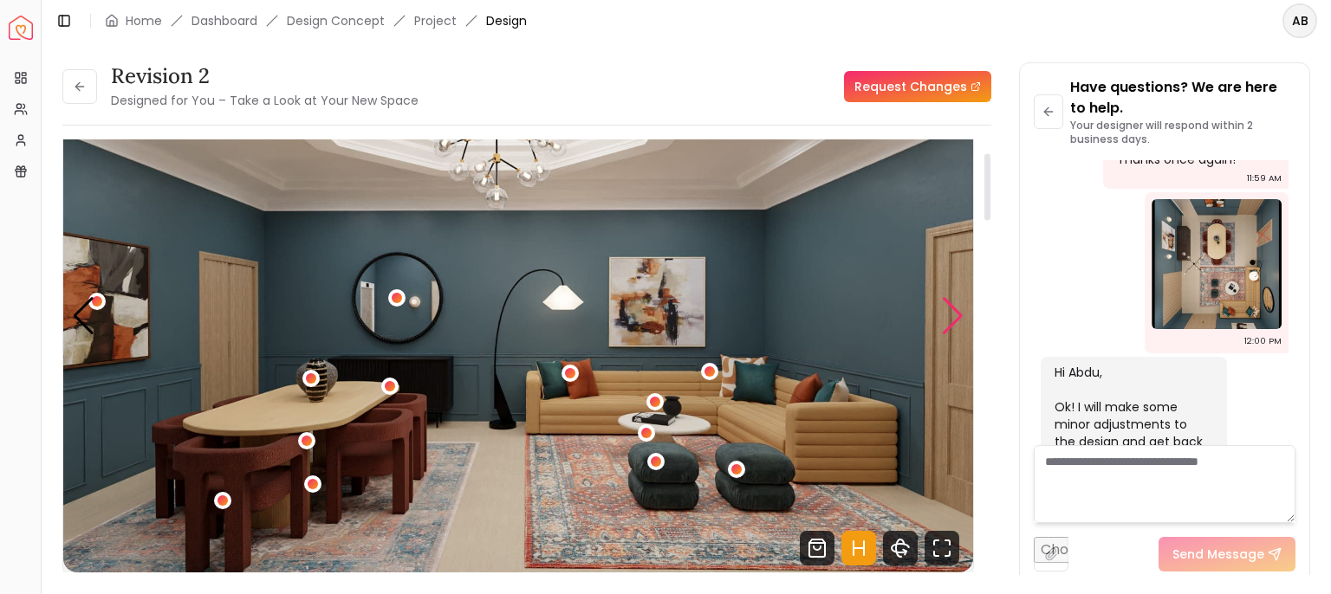
click at [964, 333] on div "Next slide" at bounding box center [952, 316] width 23 height 38
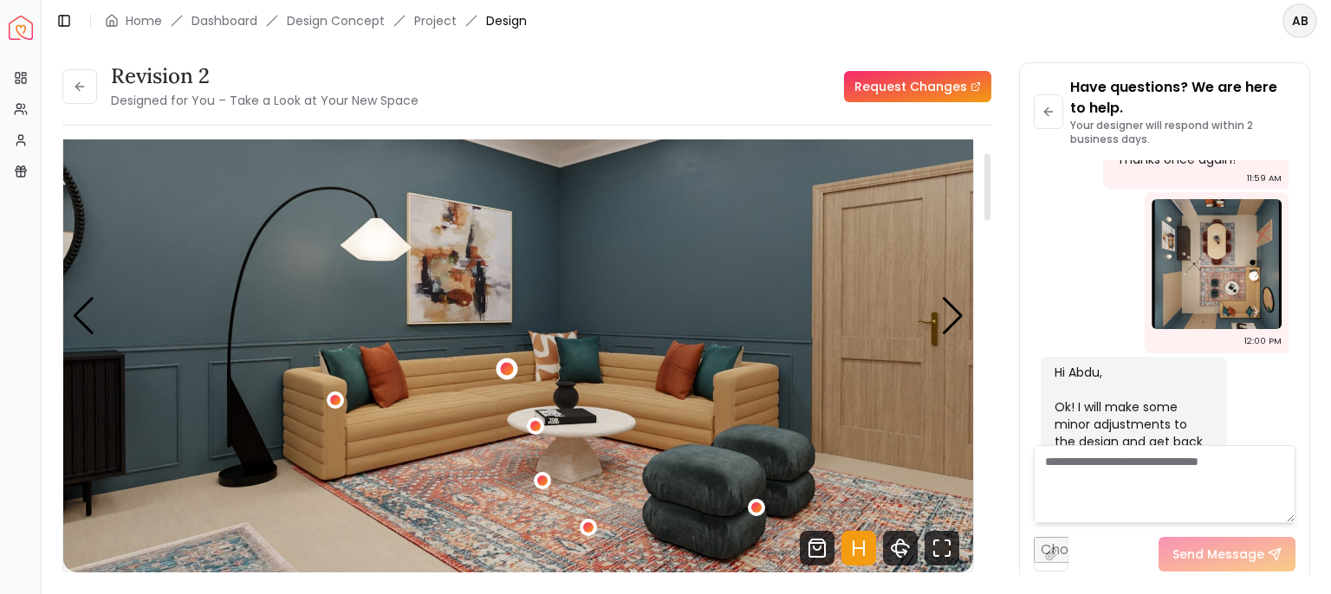
click at [509, 376] on div "2 / 5" at bounding box center [507, 369] width 13 height 13
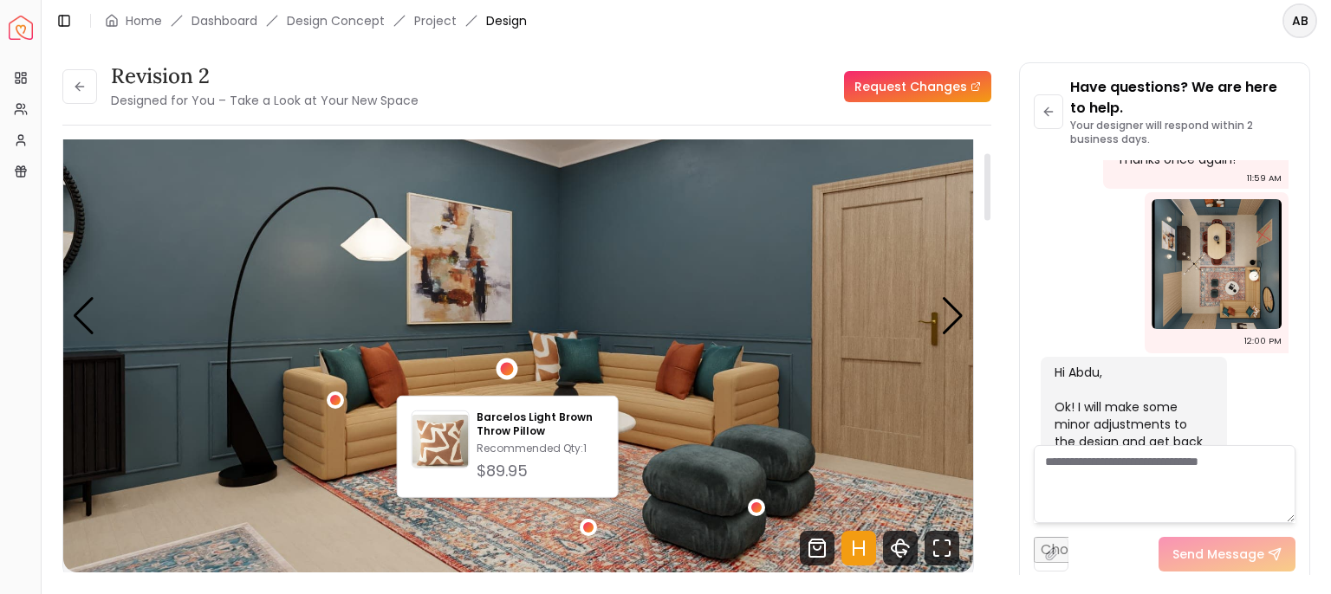
click at [476, 375] on img "2 / 5" at bounding box center [518, 317] width 910 height 512
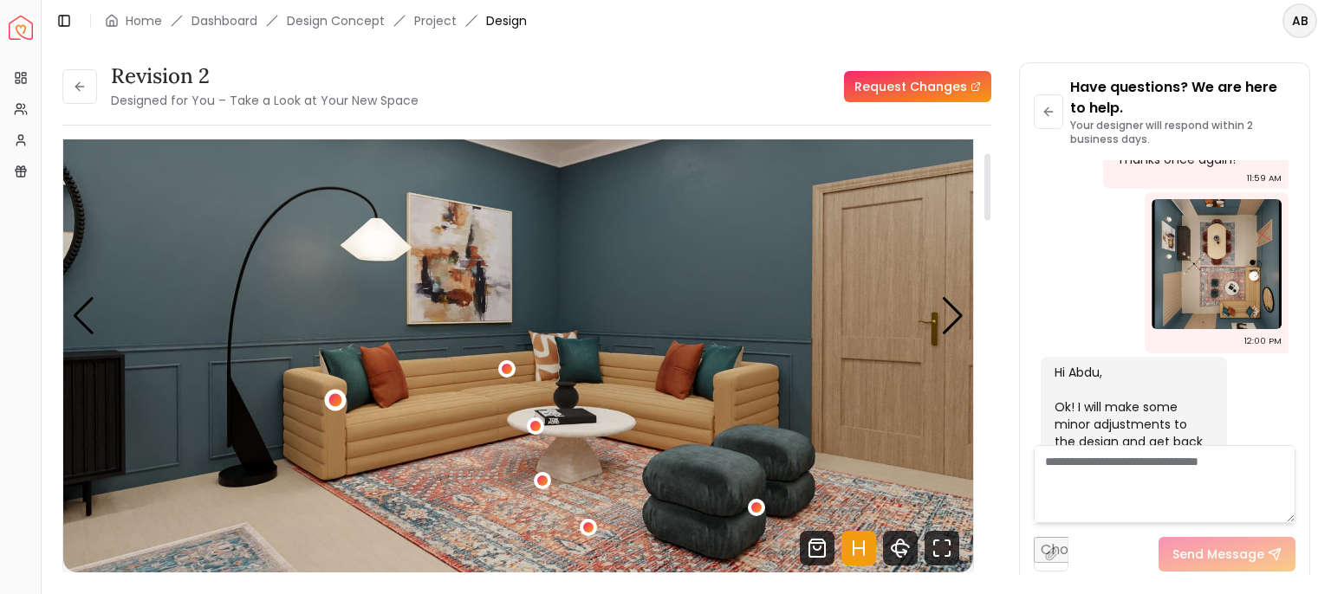
click at [338, 407] on div "2 / 5" at bounding box center [334, 400] width 13 height 13
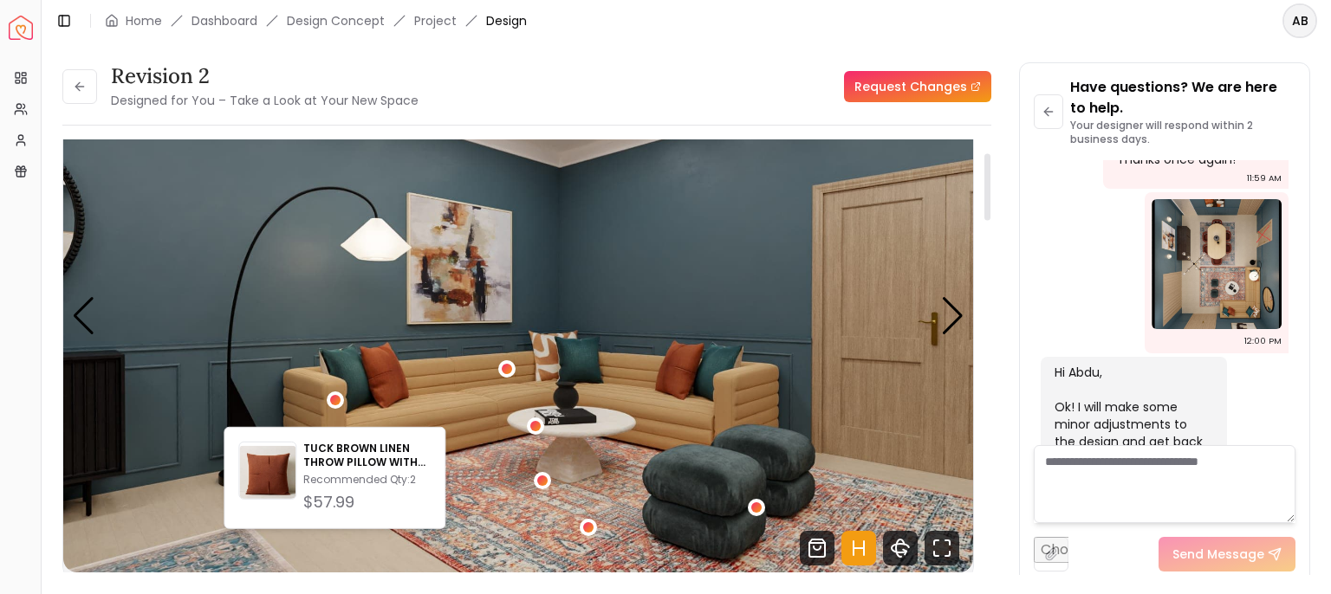
click at [444, 386] on img "2 / 5" at bounding box center [518, 317] width 910 height 512
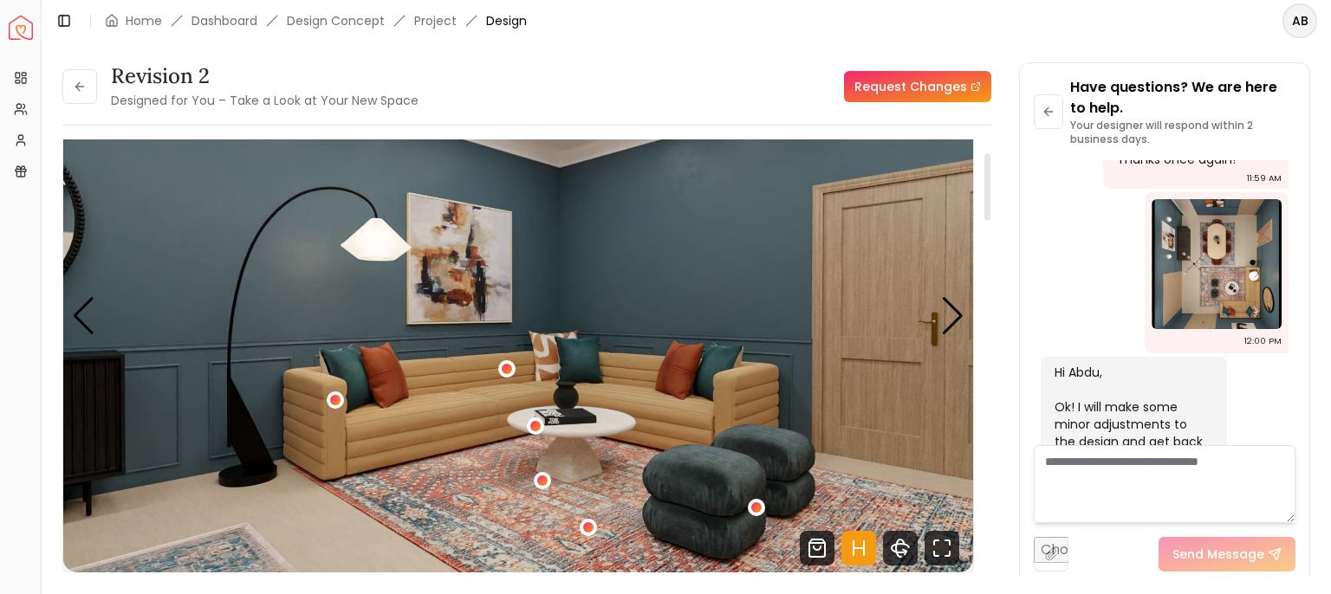
click at [527, 487] on img "2 / 5" at bounding box center [518, 317] width 910 height 512
click at [536, 487] on div "2 / 5" at bounding box center [542, 480] width 13 height 13
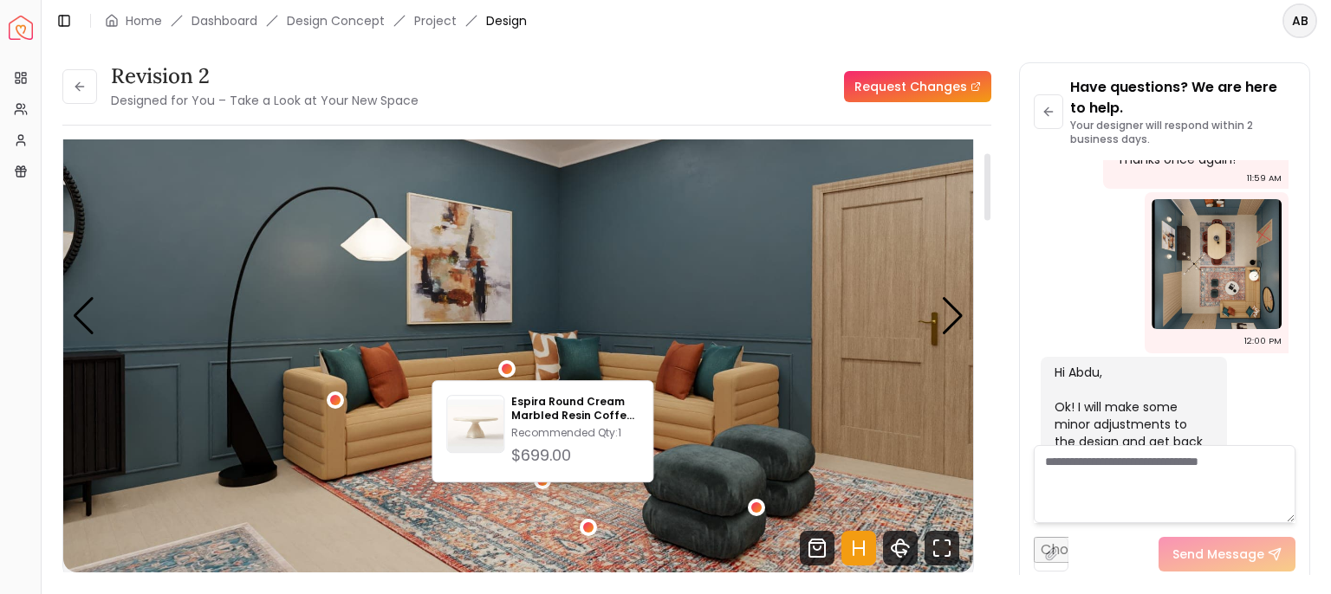
click at [575, 551] on img "2 / 5" at bounding box center [518, 317] width 910 height 512
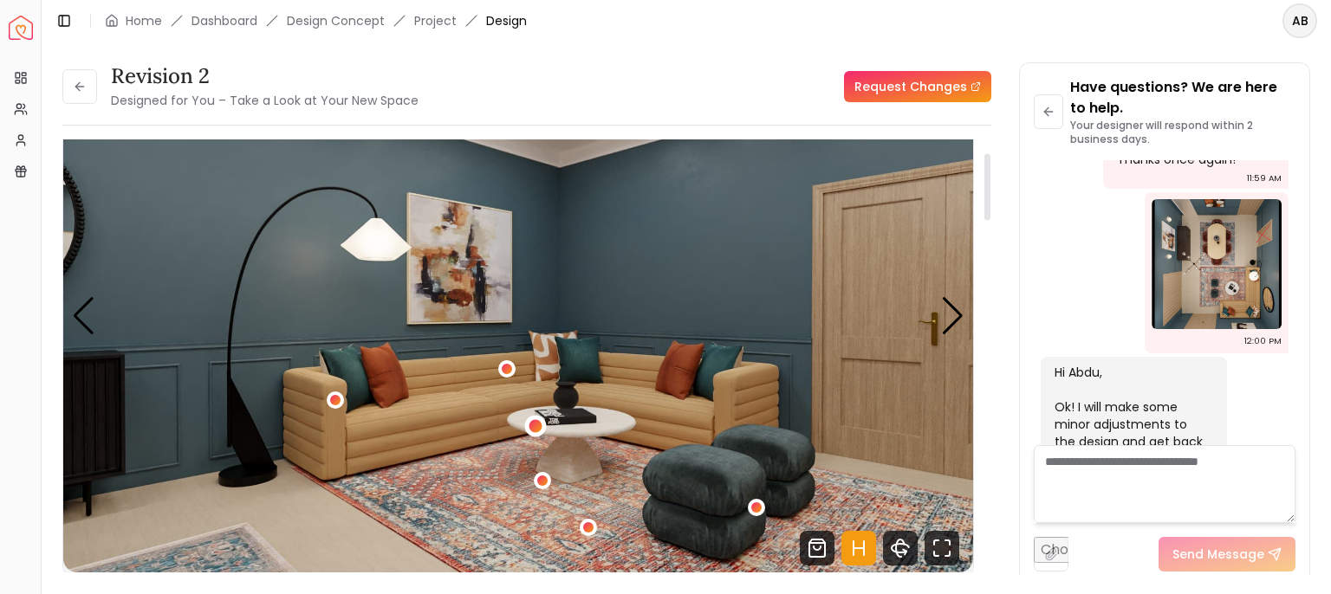
click at [528, 437] on div "2 / 5" at bounding box center [536, 426] width 22 height 22
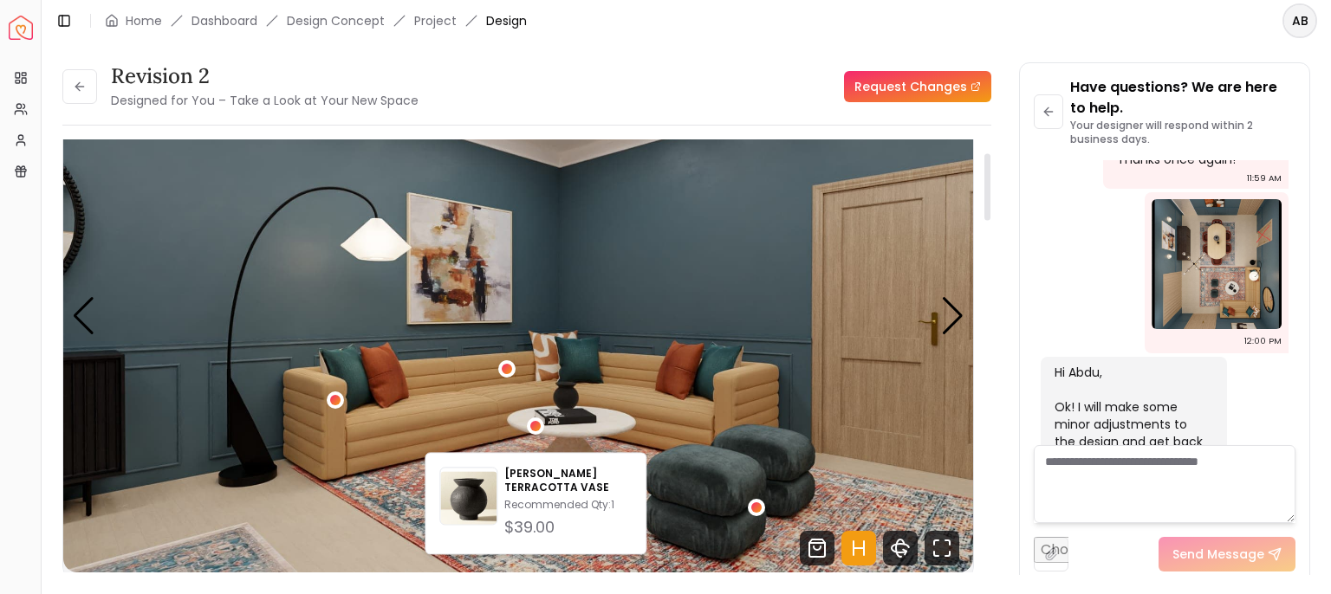
click at [672, 460] on img "2 / 5" at bounding box center [518, 317] width 910 height 512
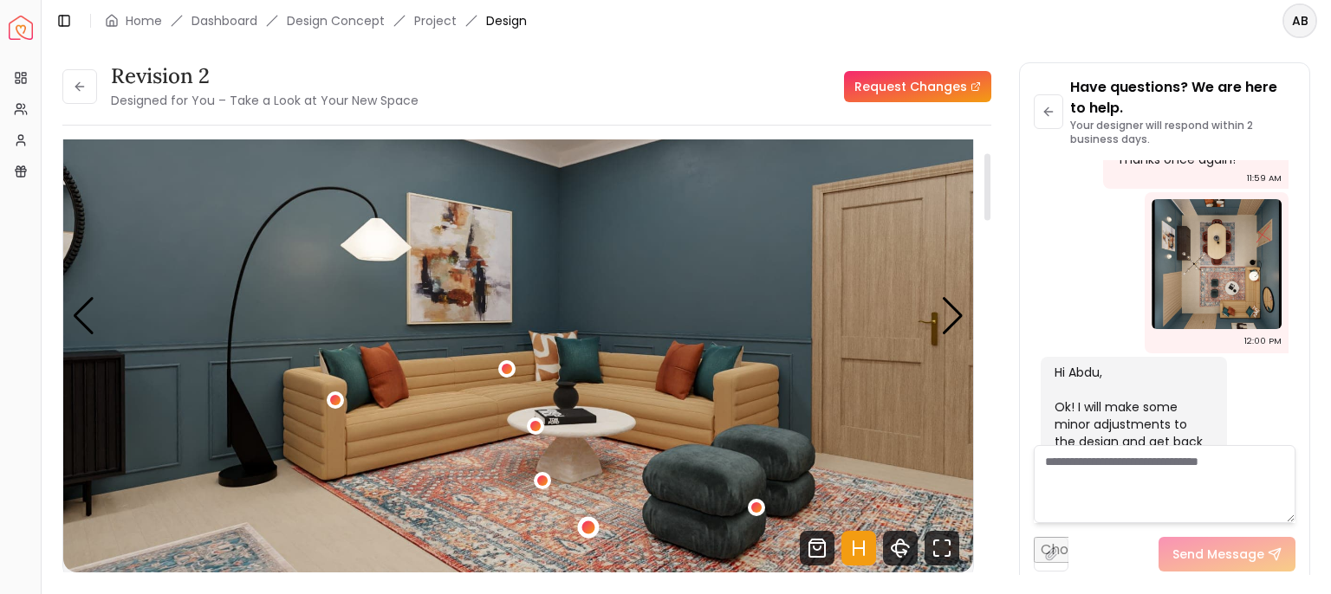
click at [585, 534] on div "2 / 5" at bounding box center [588, 527] width 13 height 13
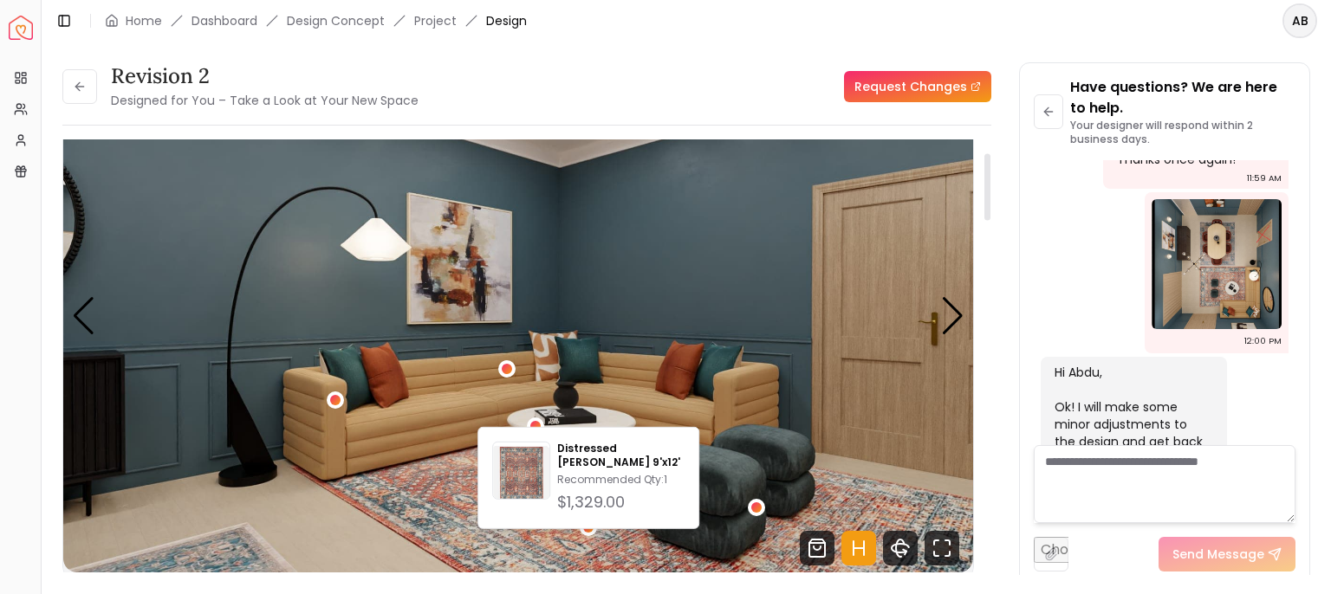
click at [928, 334] on img "2 / 5" at bounding box center [518, 317] width 910 height 512
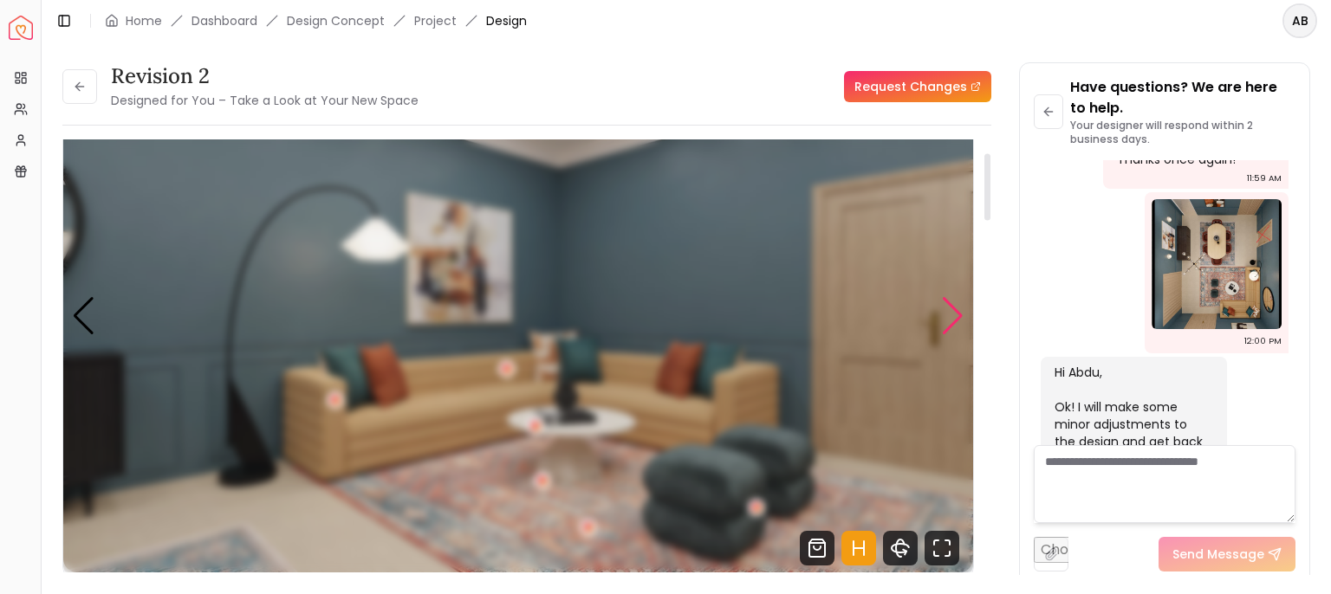
click at [941, 334] on div "Next slide" at bounding box center [952, 316] width 23 height 38
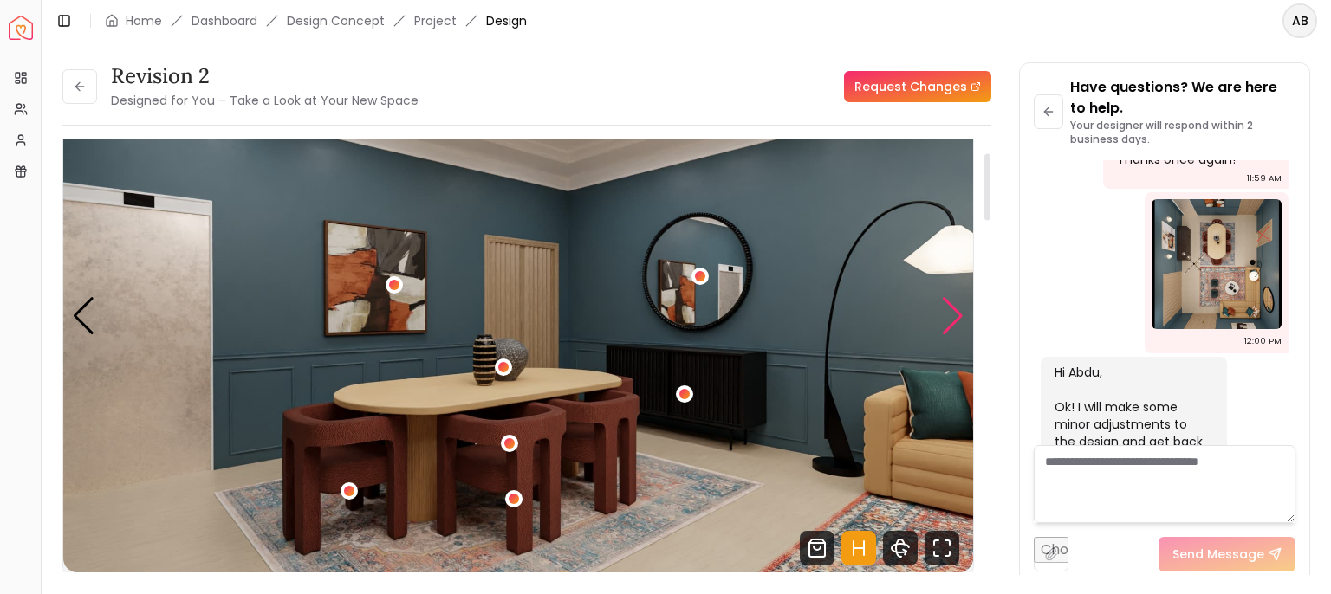
click at [951, 331] on div "Next slide" at bounding box center [952, 316] width 23 height 38
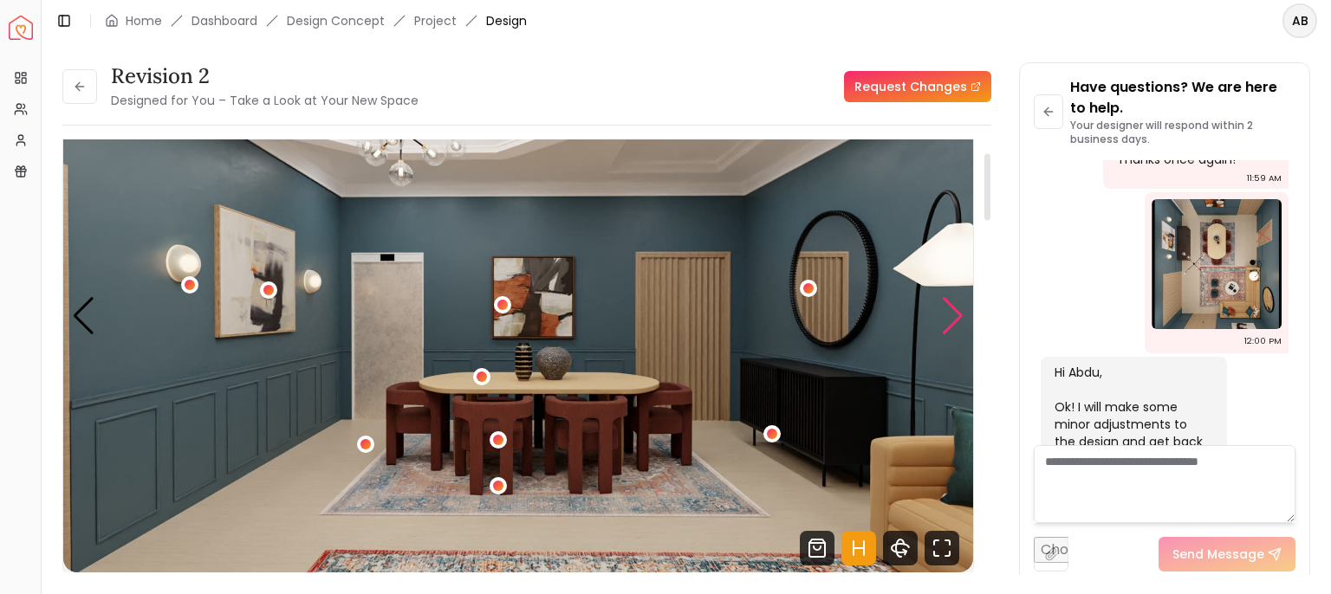
click at [952, 334] on div "Next slide" at bounding box center [952, 316] width 23 height 38
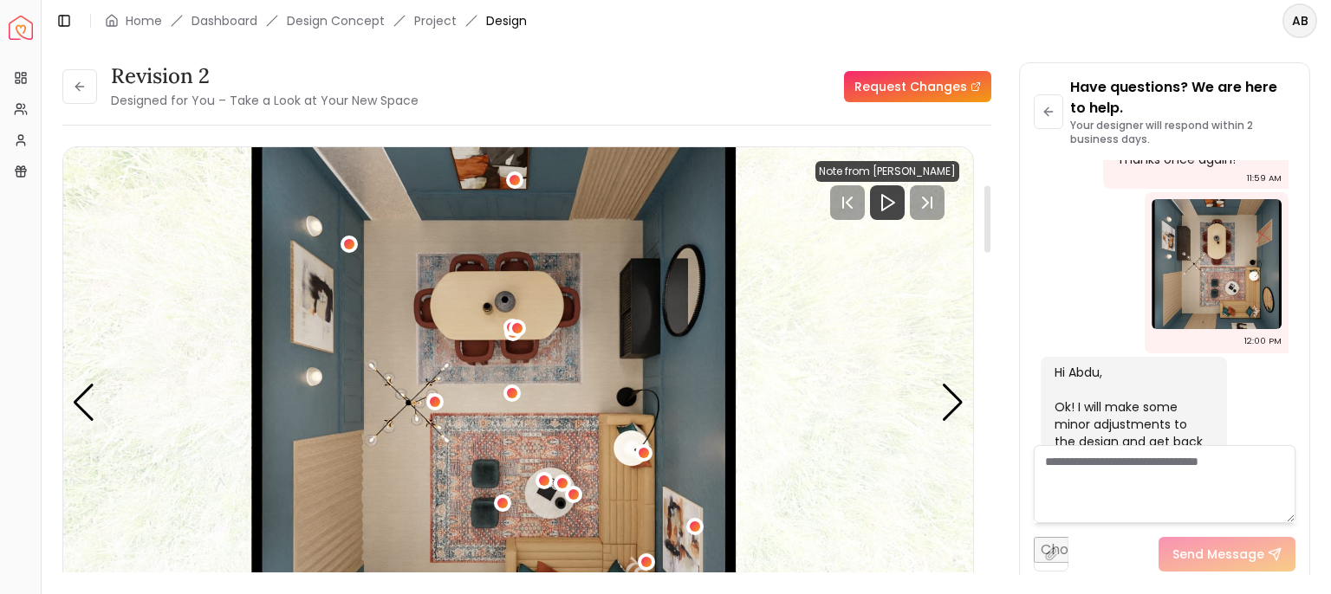
scroll to position [347, 0]
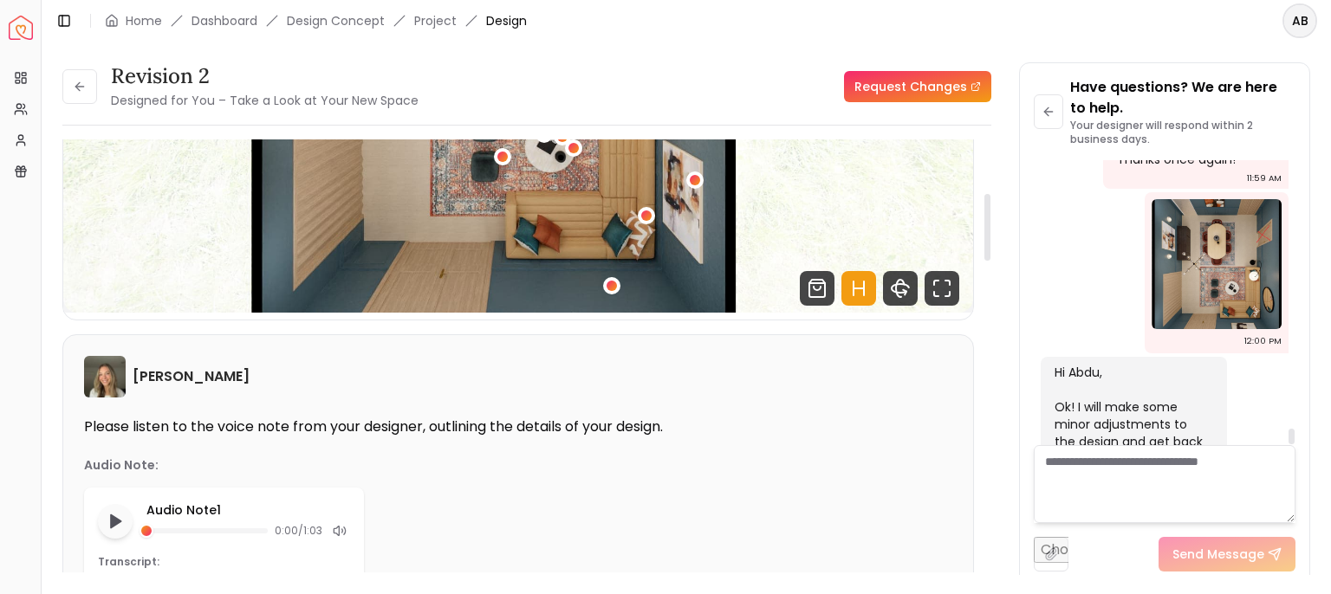
click at [1083, 470] on textarea at bounding box center [1165, 484] width 262 height 78
click at [1053, 470] on textarea at bounding box center [1165, 484] width 262 height 78
paste textarea "**********"
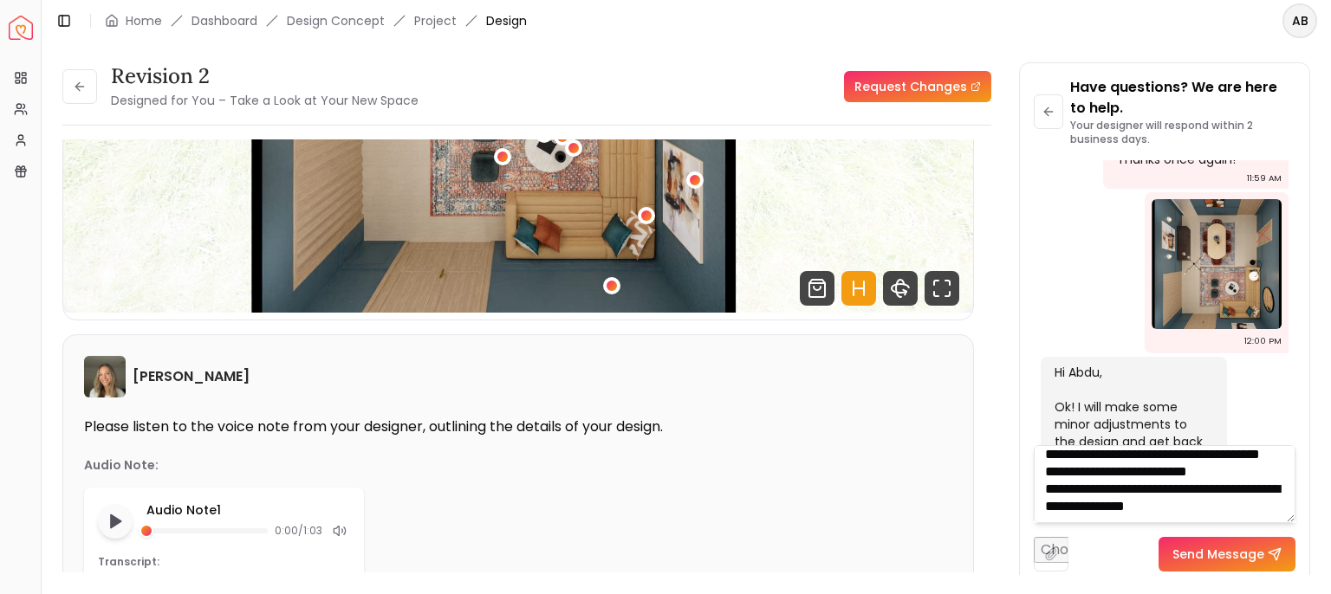
scroll to position [76, 0]
type textarea "**********"
click at [1235, 568] on button "Send Message" at bounding box center [1227, 554] width 137 height 35
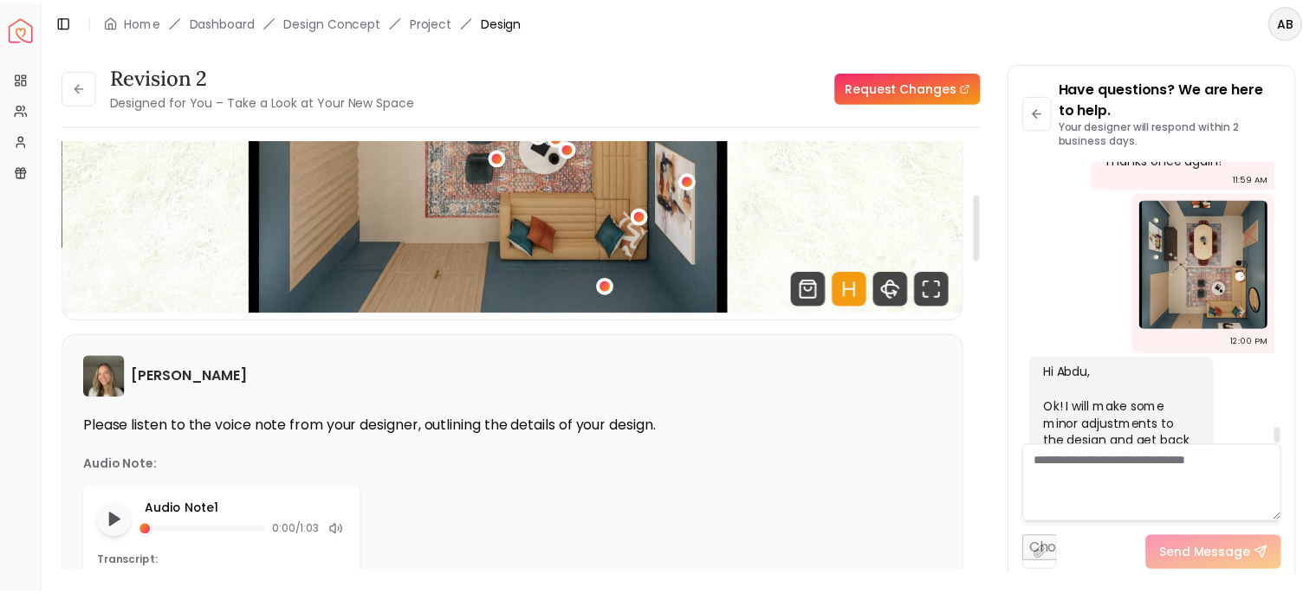
scroll to position [0, 0]
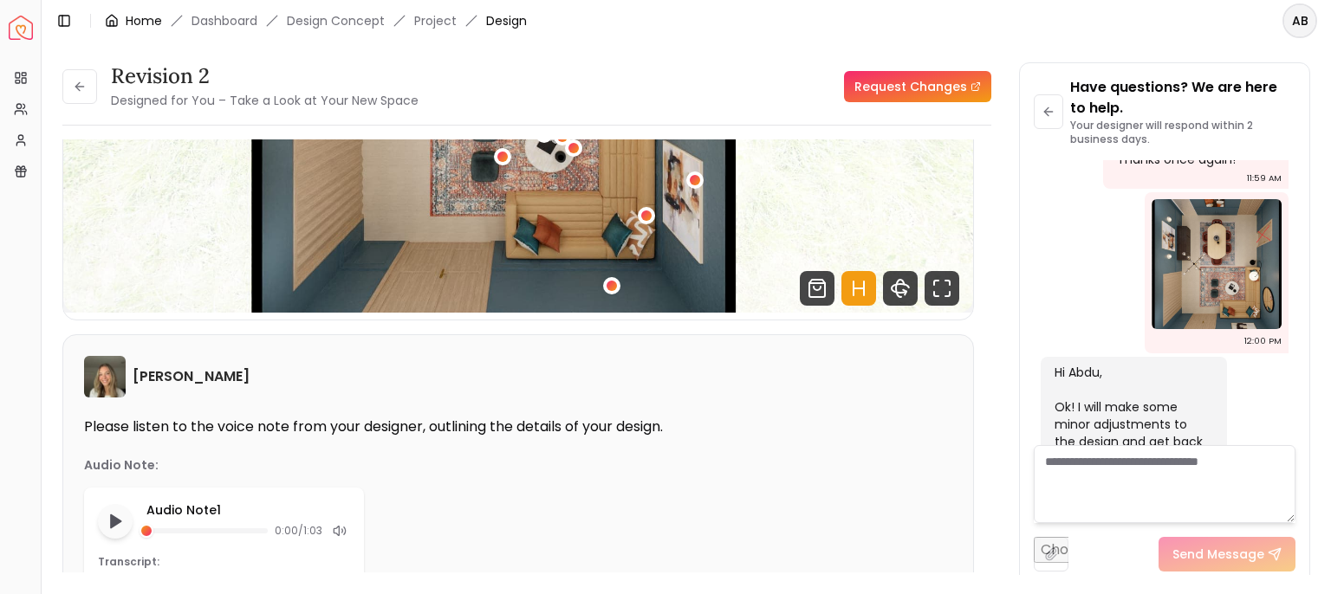
click at [128, 29] on link "Home" at bounding box center [144, 20] width 36 height 17
